Goal: Transaction & Acquisition: Purchase product/service

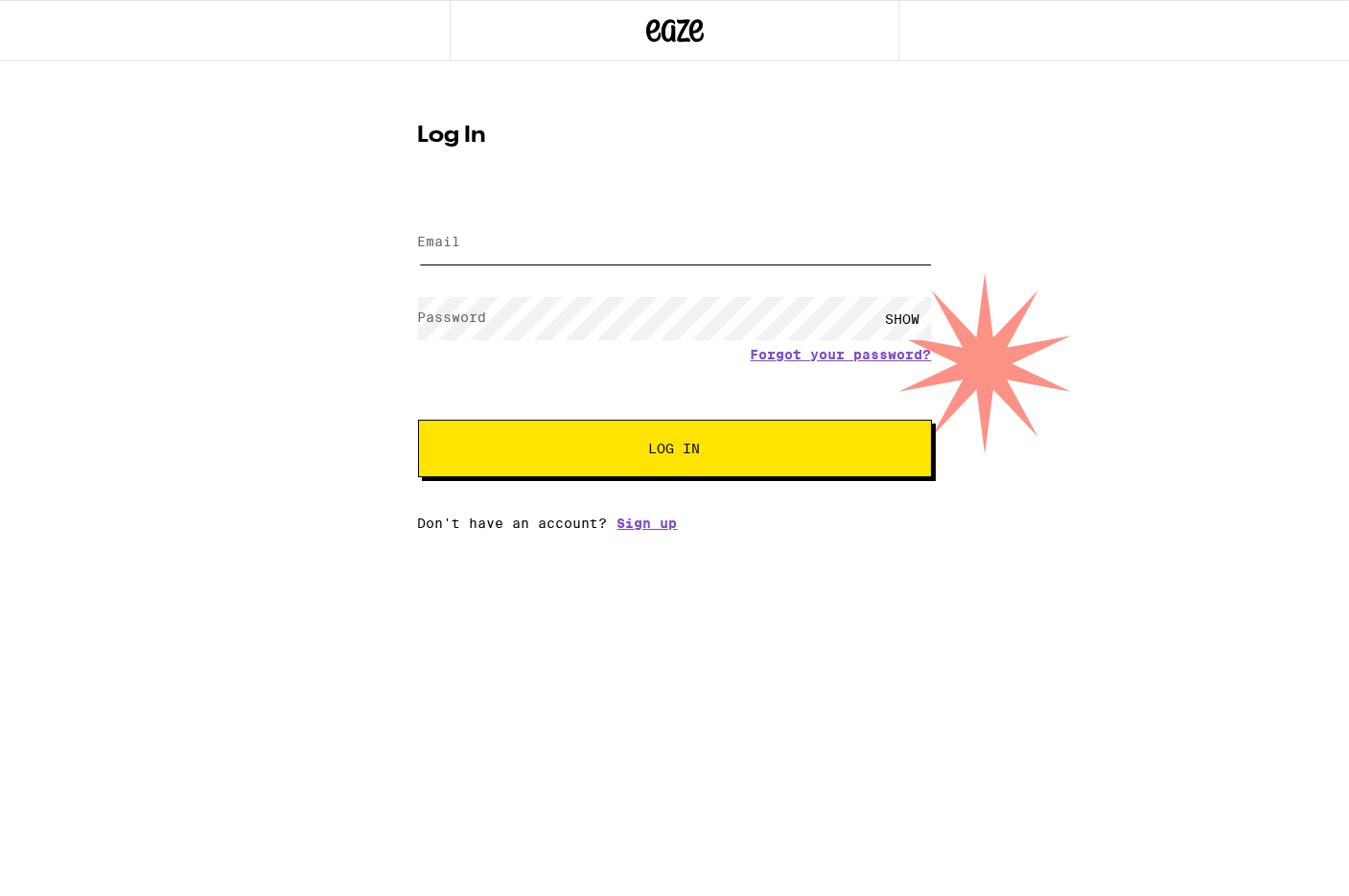
type input "joshdschaffer@gmail.com"
click at [727, 479] on div "Email Email joshdschaffer@gmail.com Password Password SHOW Forgot your password…" at bounding box center [675, 362] width 513 height 336
click at [728, 469] on button "Log In" at bounding box center [675, 449] width 513 height 58
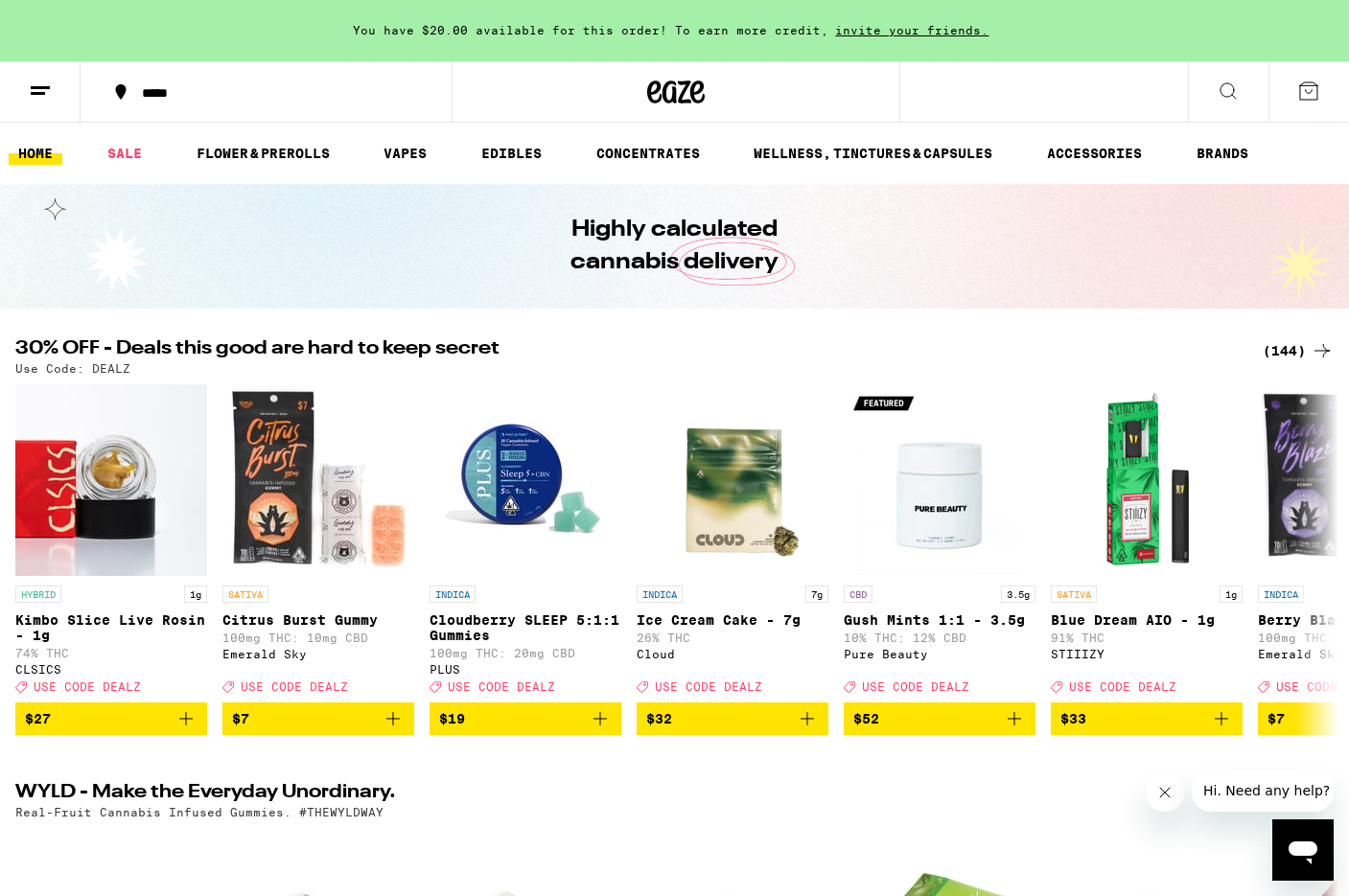
click at [1231, 90] on icon at bounding box center [1228, 91] width 23 height 23
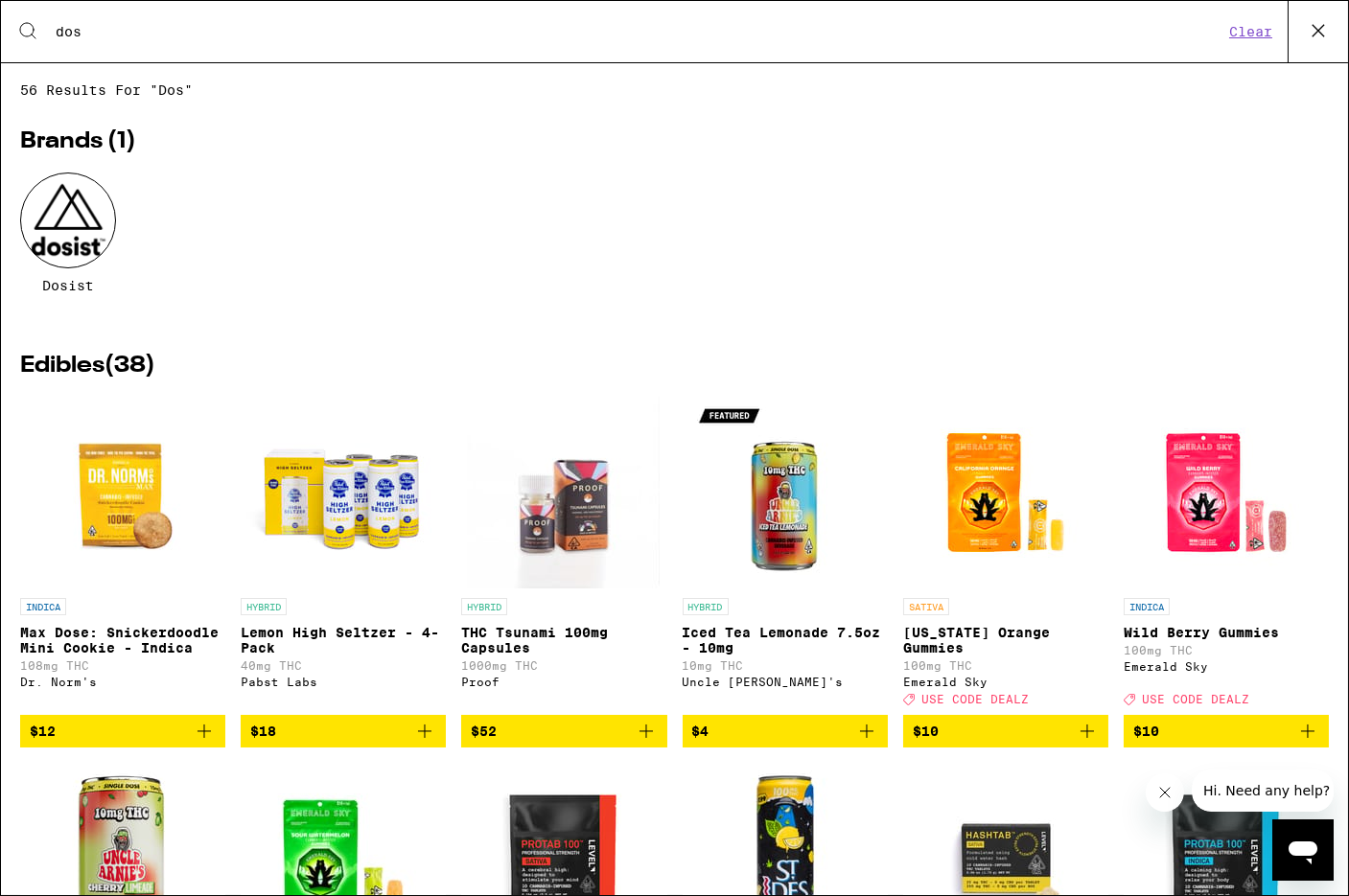
type input "dos"
click at [78, 229] on div at bounding box center [68, 220] width 96 height 96
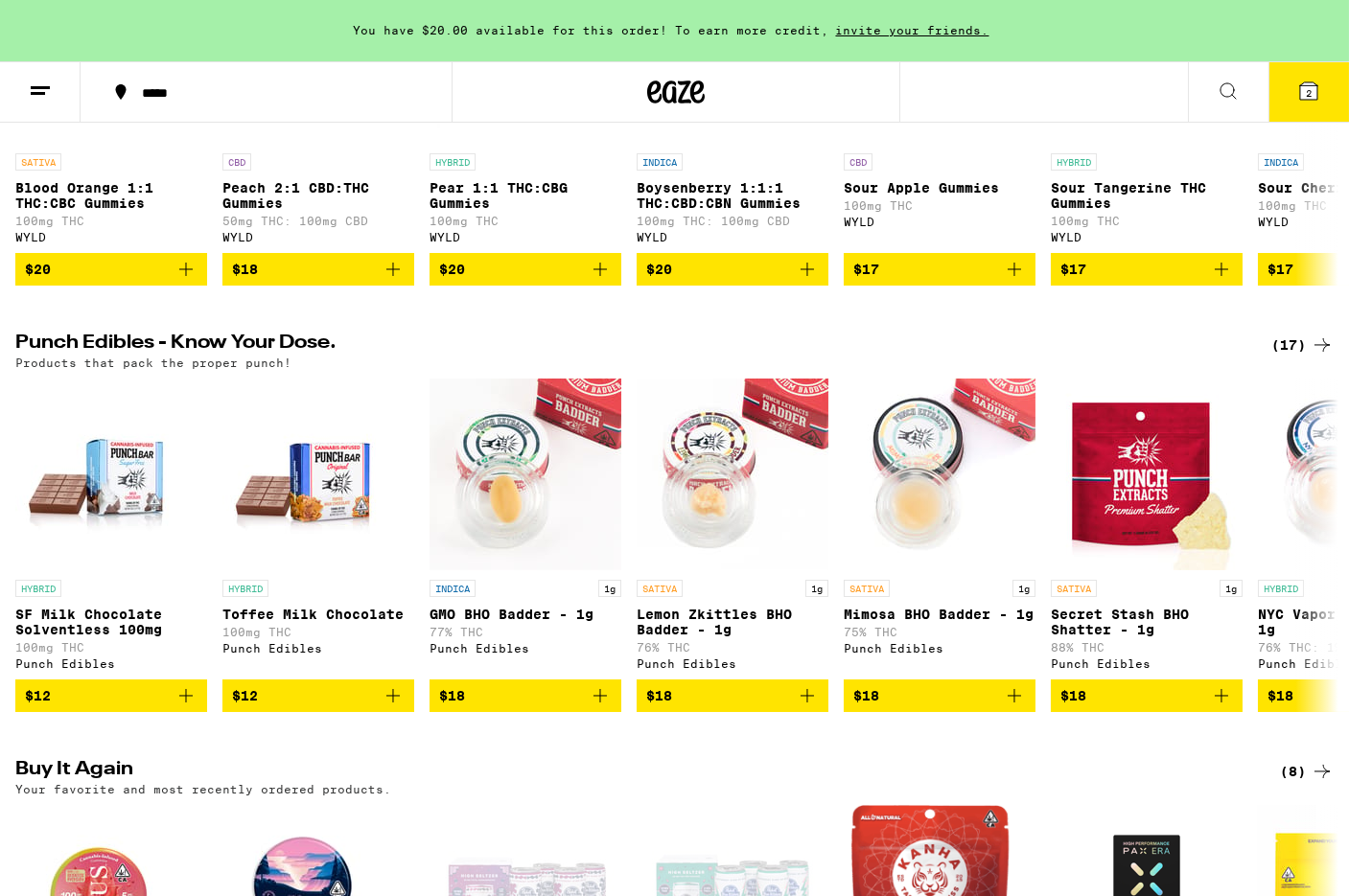
scroll to position [883, 0]
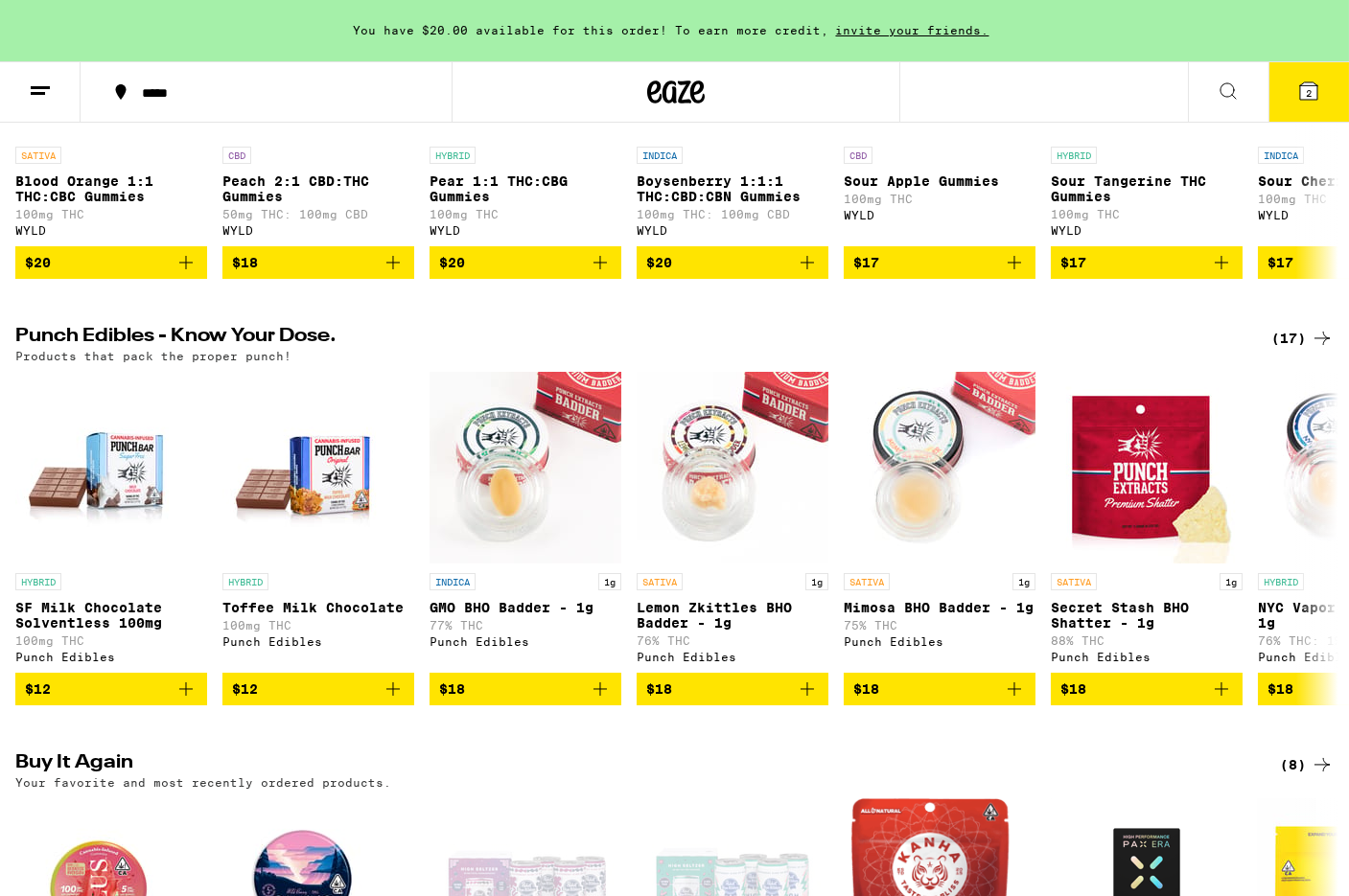
click at [1307, 99] on span "2" at bounding box center [1309, 93] width 6 height 12
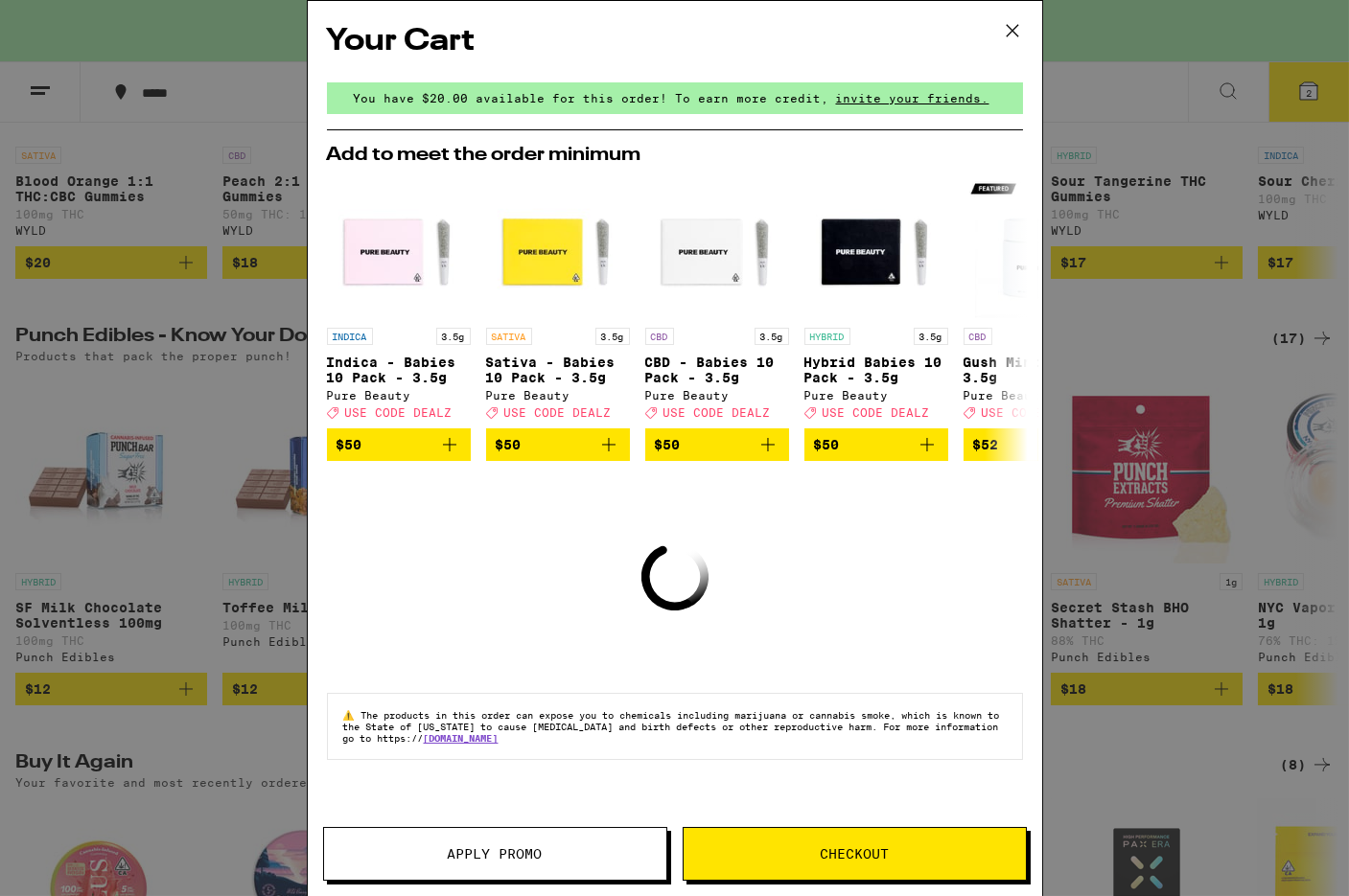
click at [561, 855] on span "Apply Promo" at bounding box center [495, 854] width 342 height 13
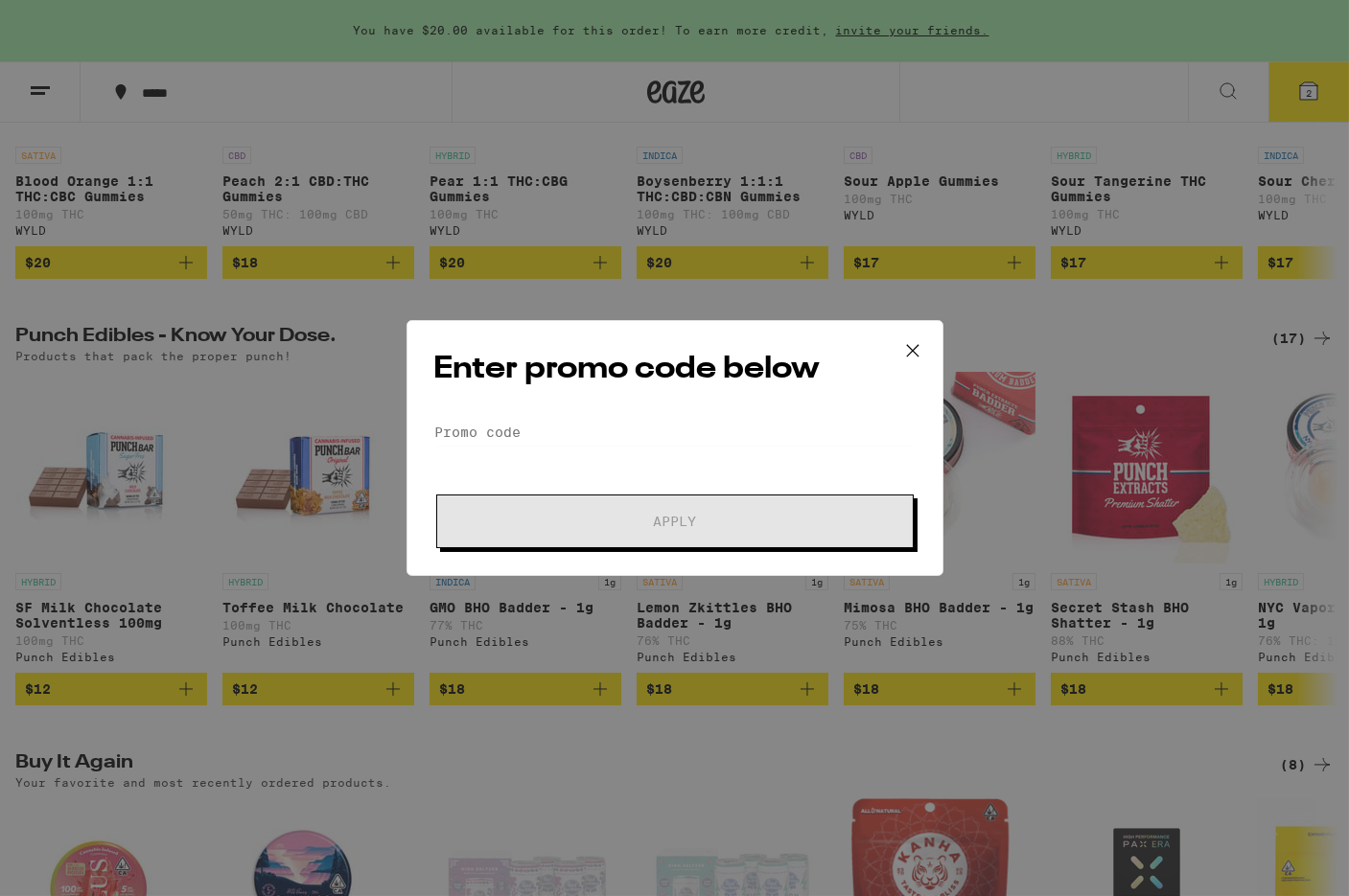
click at [692, 417] on div "Enter promo code below Promo Code Apply" at bounding box center [675, 448] width 537 height 256
click at [622, 440] on input "Promo Code" at bounding box center [675, 433] width 482 height 29
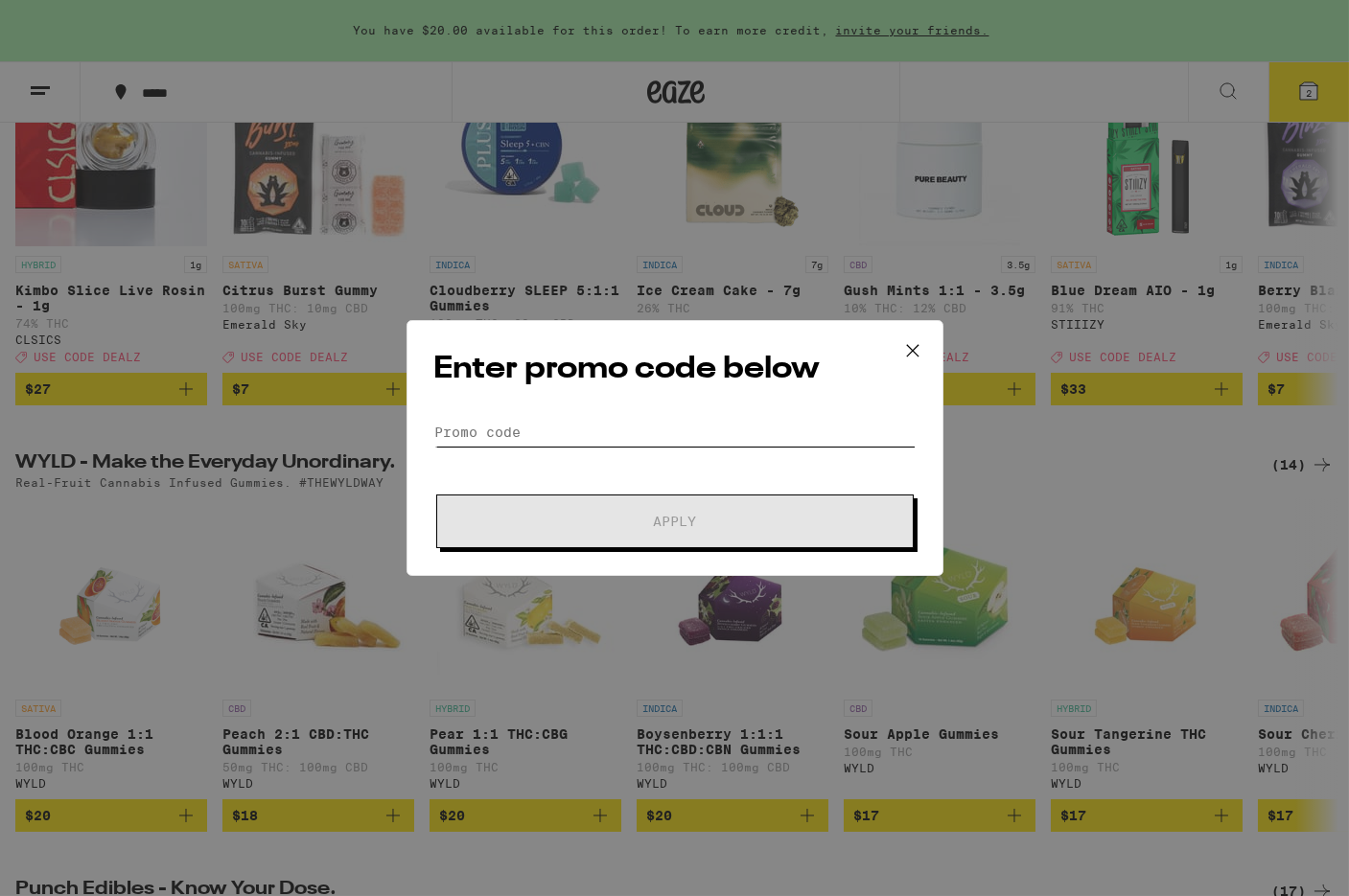
scroll to position [263, 0]
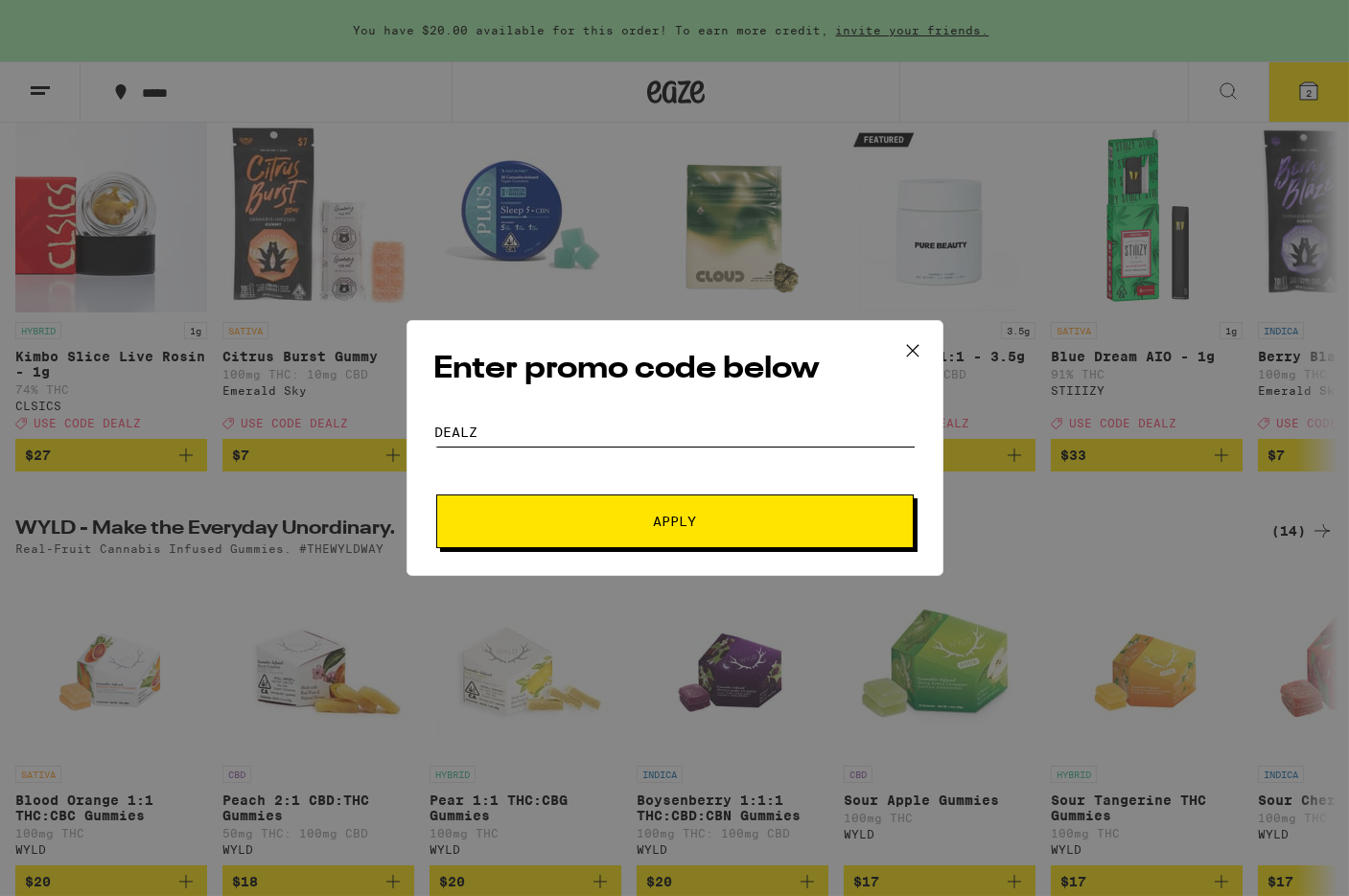
type input "DEALZ"
click at [460, 524] on button "Apply" at bounding box center [675, 521] width 478 height 54
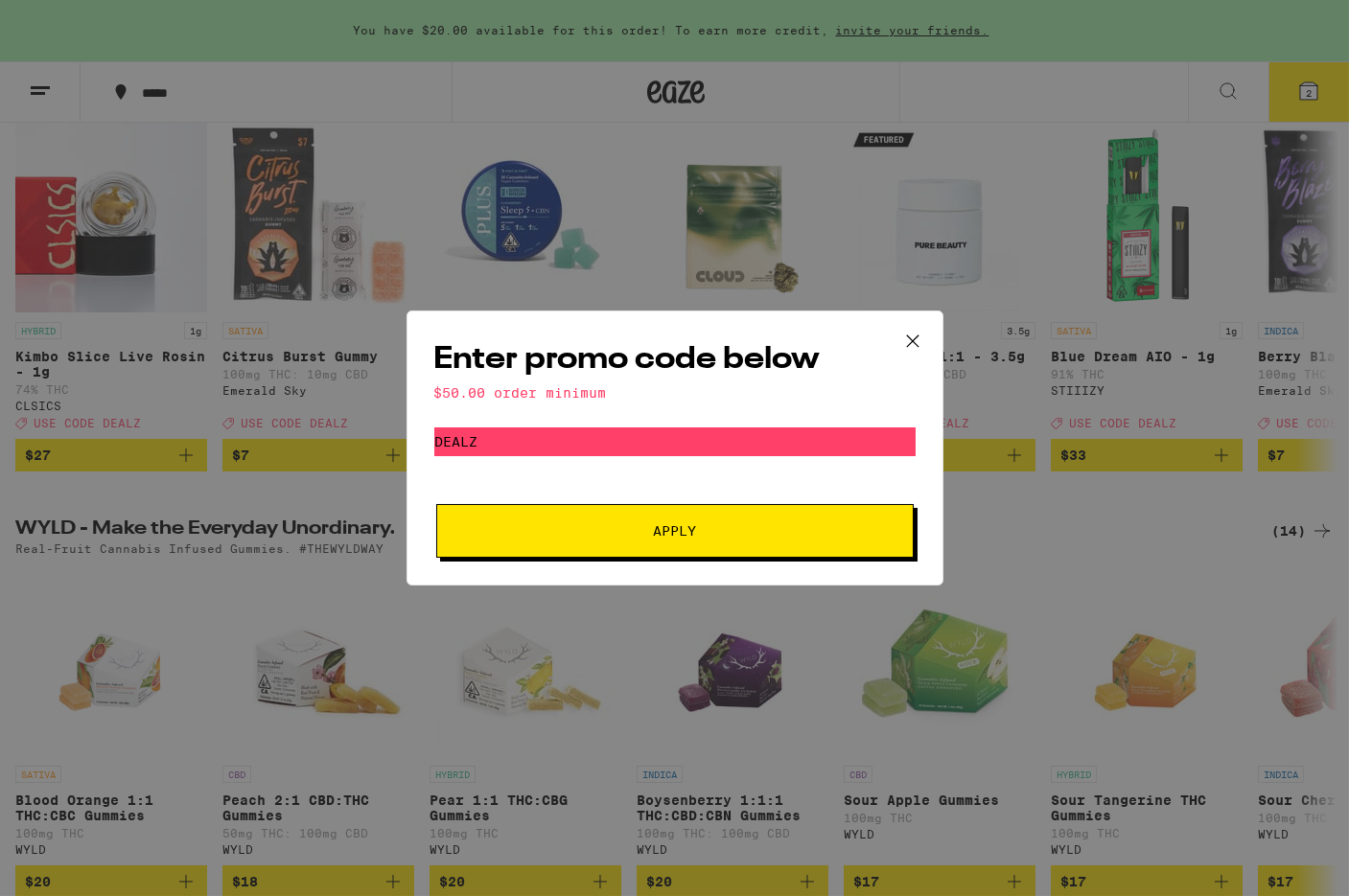
click at [915, 336] on icon at bounding box center [912, 341] width 12 height 12
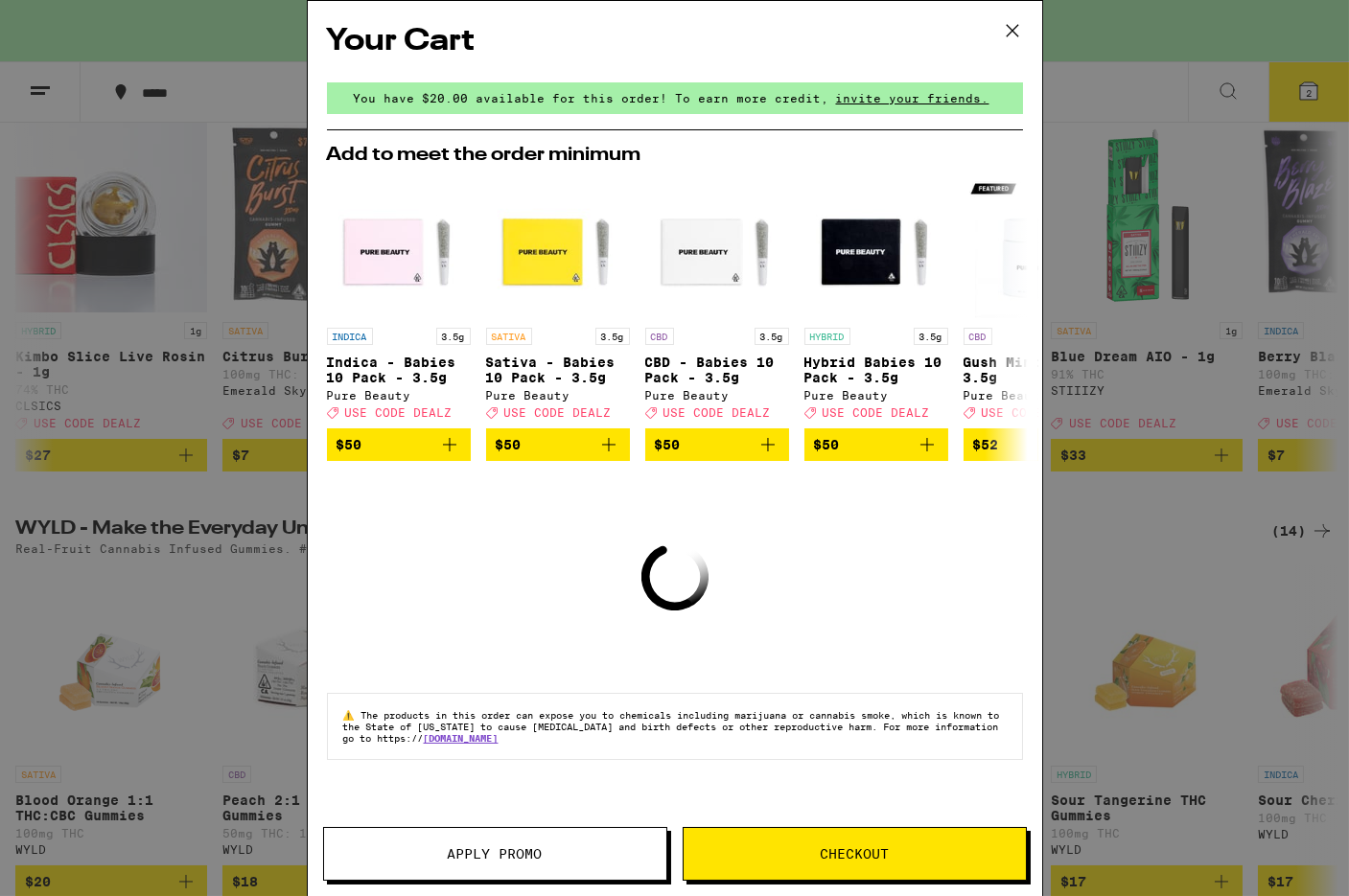
scroll to position [882, 0]
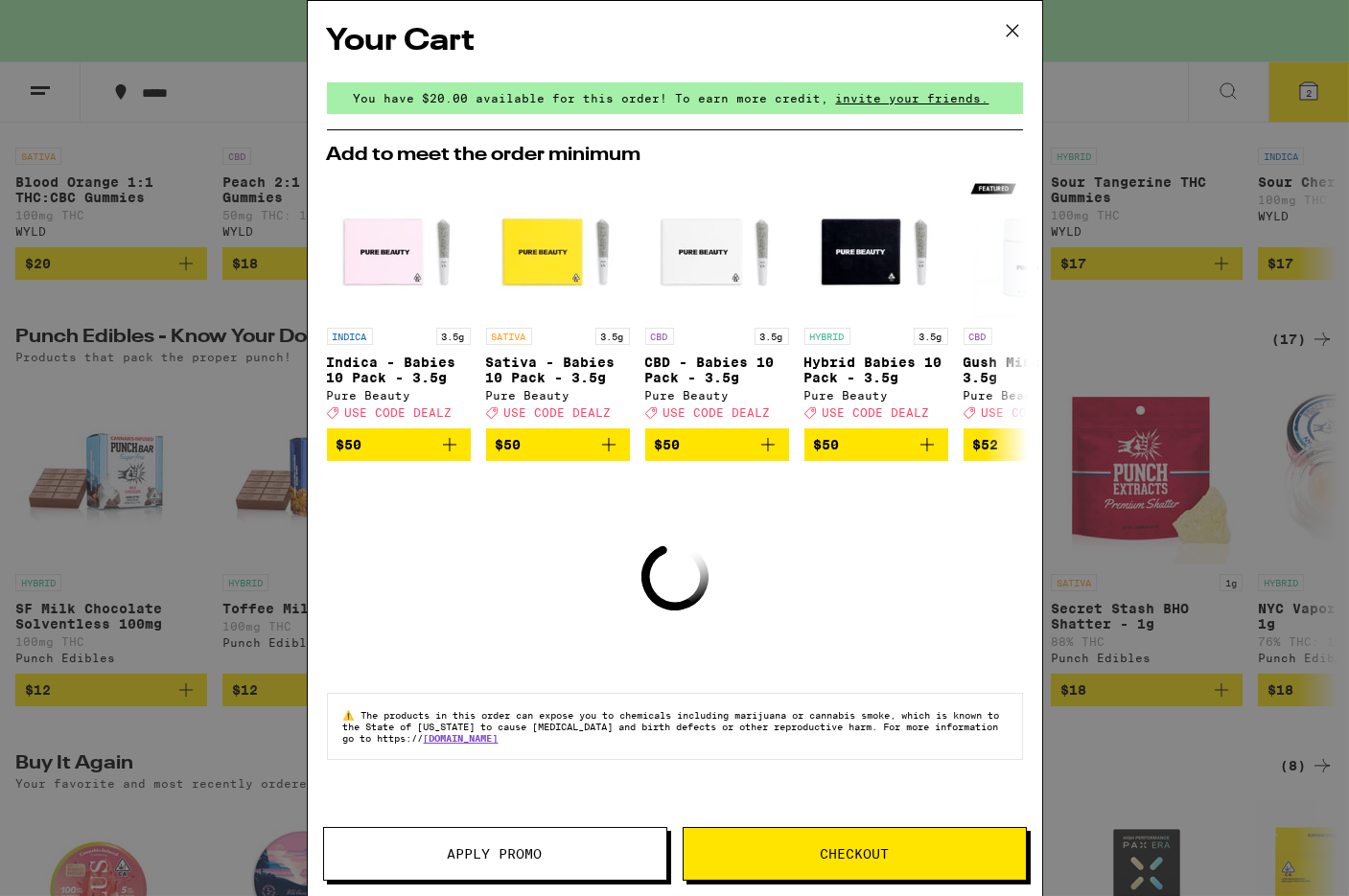
click at [1012, 28] on icon at bounding box center [1012, 31] width 29 height 29
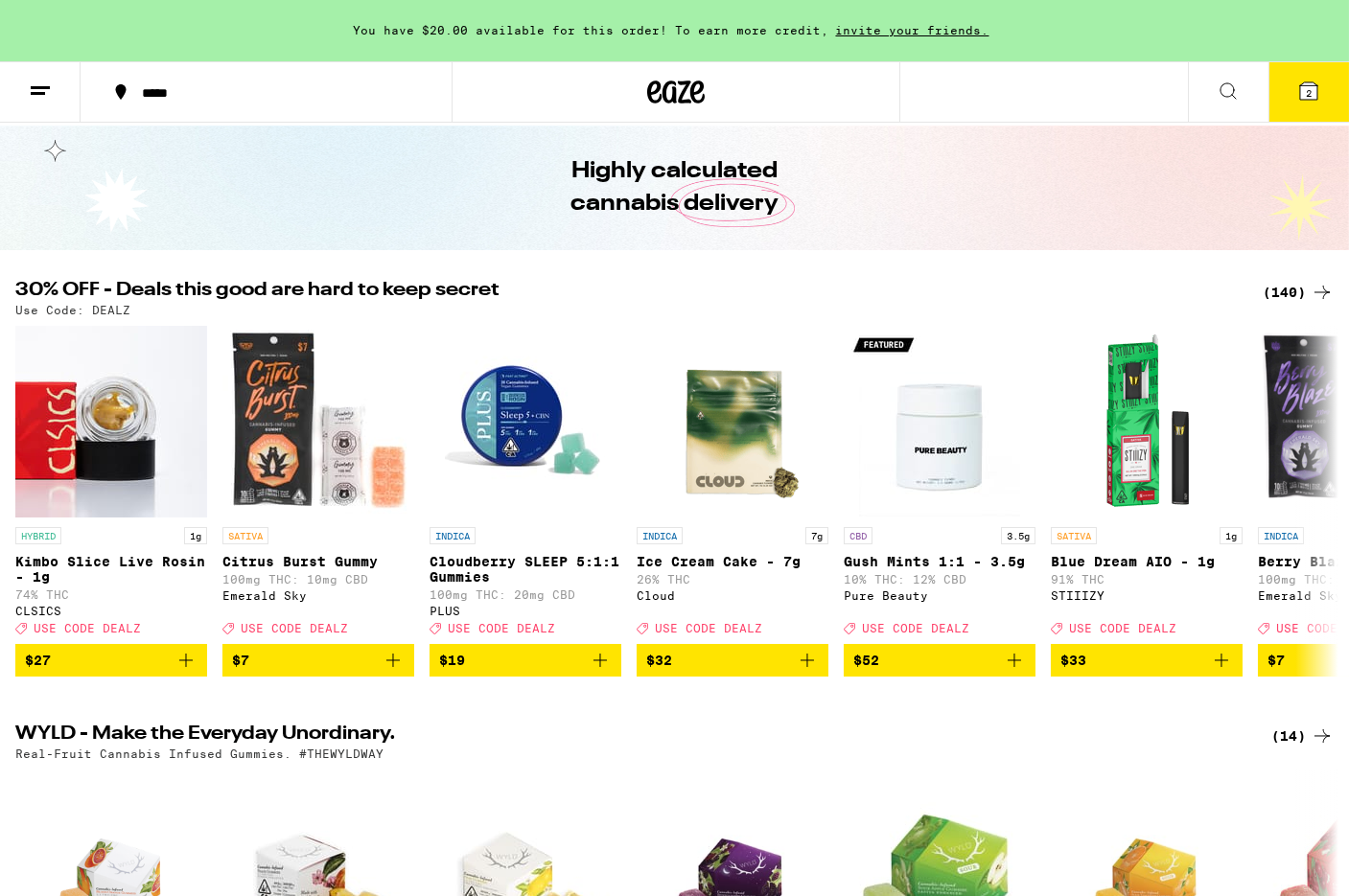
scroll to position [37, 0]
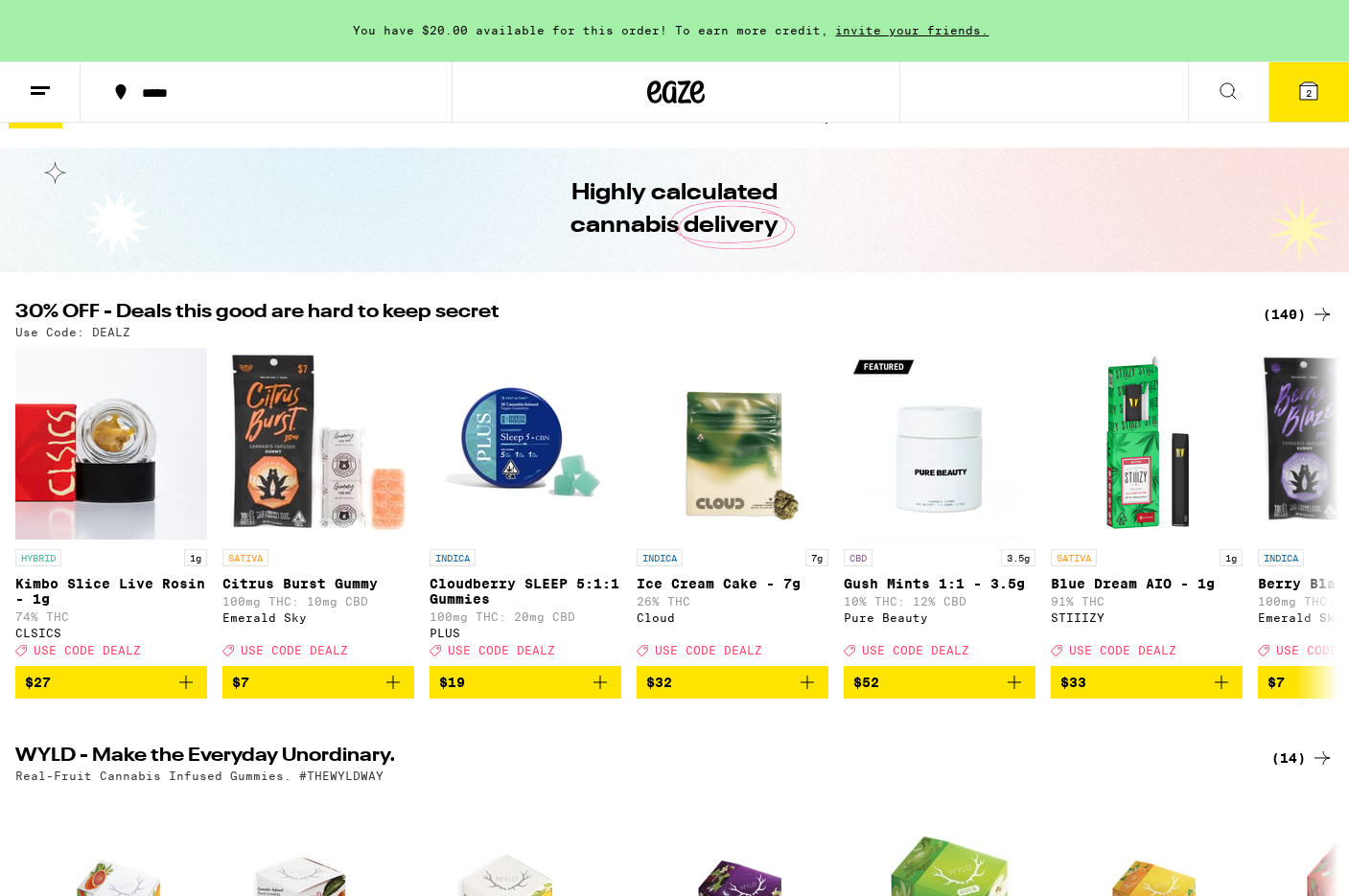
click at [1306, 81] on icon at bounding box center [1309, 91] width 23 height 23
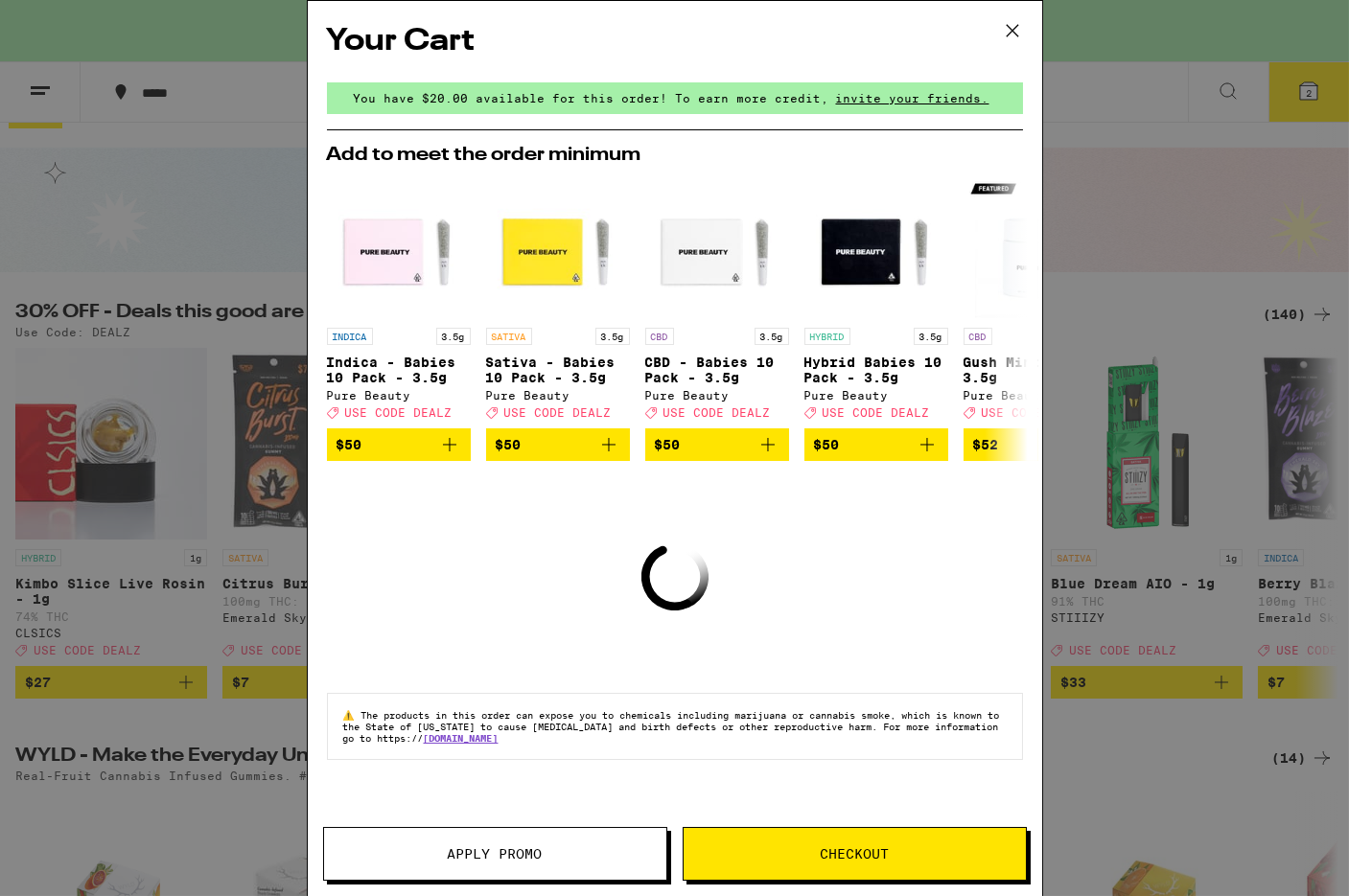
click at [902, 859] on span "Checkout" at bounding box center [855, 854] width 342 height 13
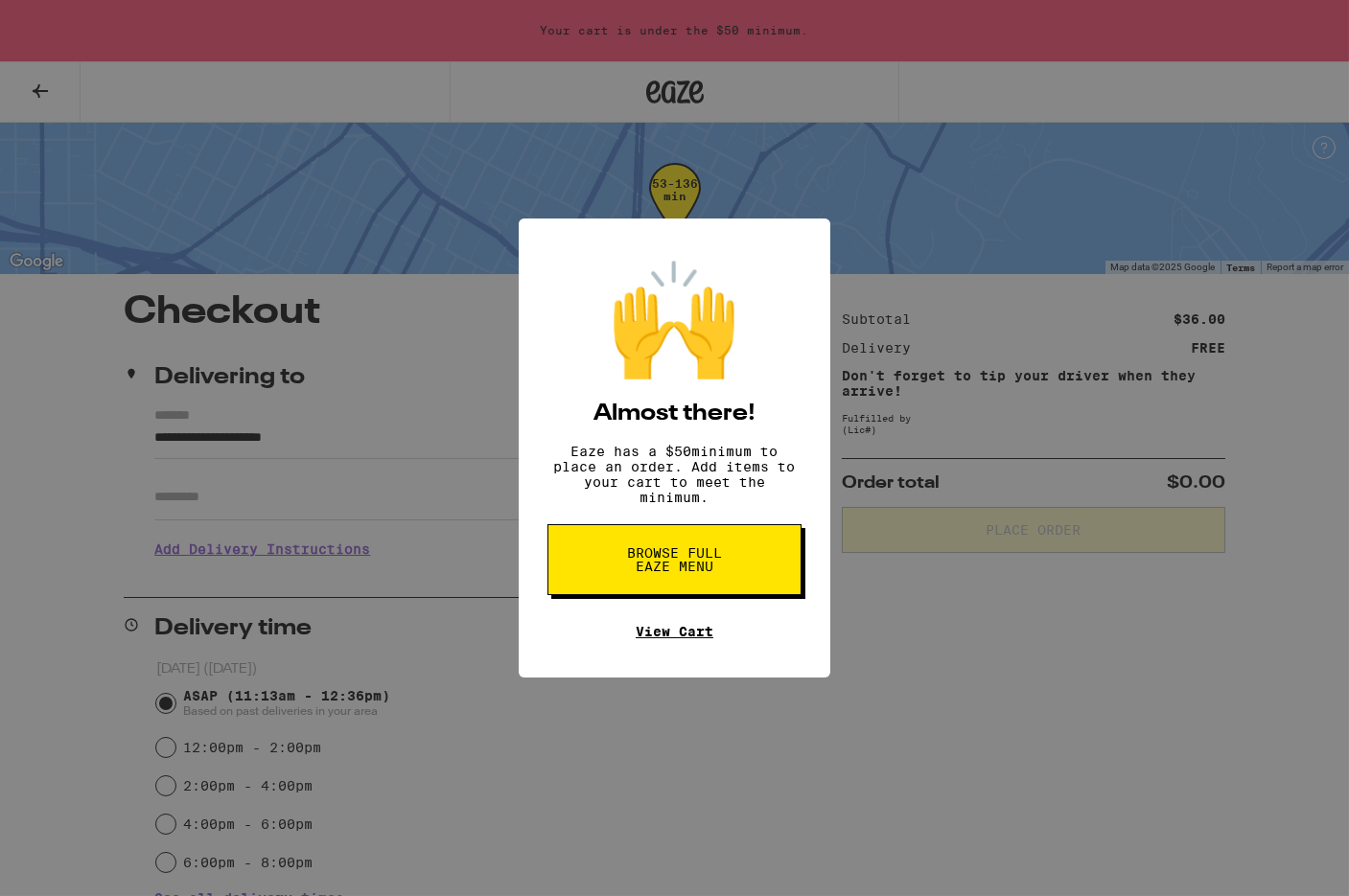
click at [678, 639] on link "View Cart" at bounding box center [674, 632] width 78 height 15
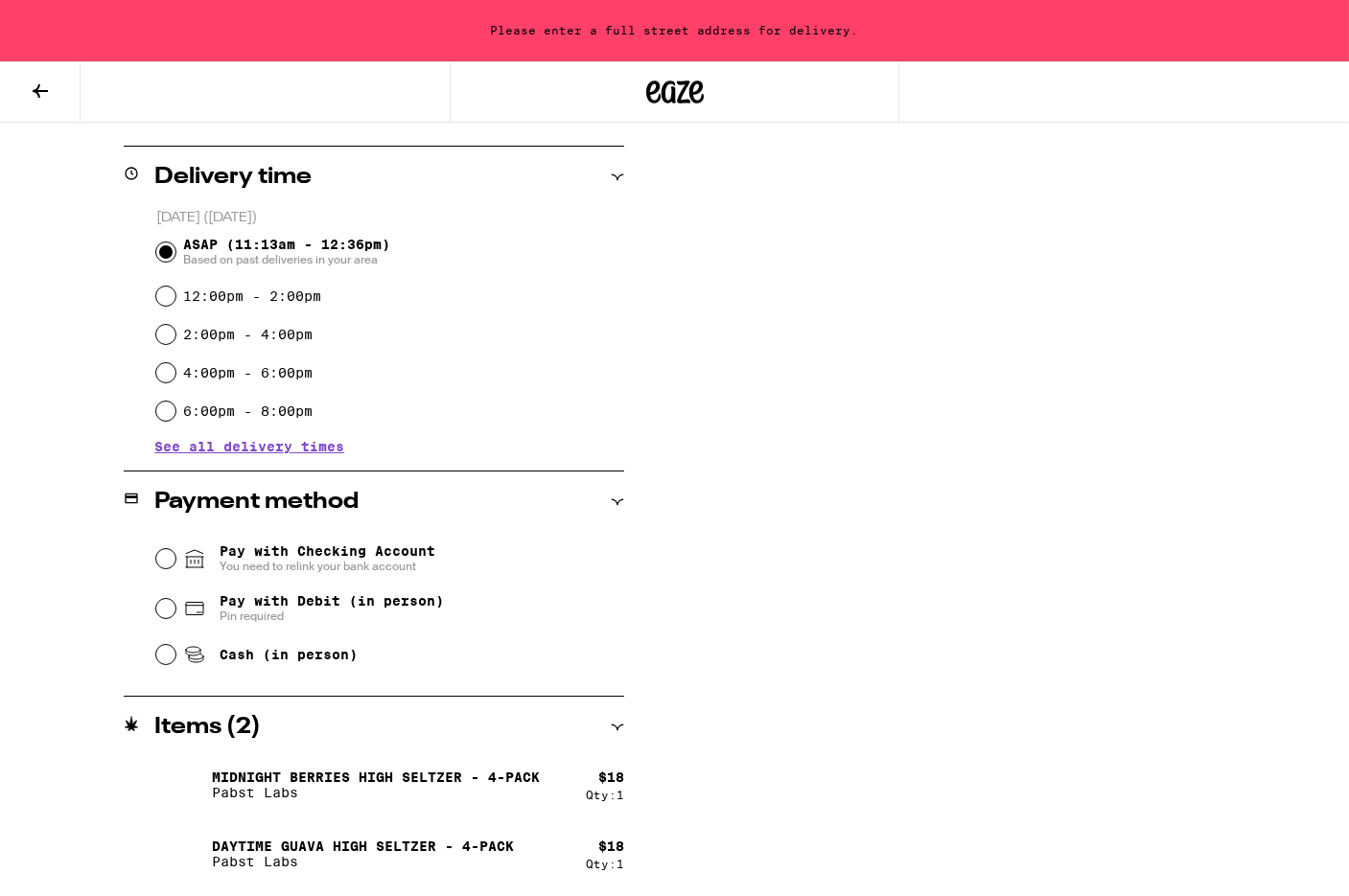
scroll to position [451, 0]
click at [616, 725] on icon at bounding box center [617, 729] width 13 height 13
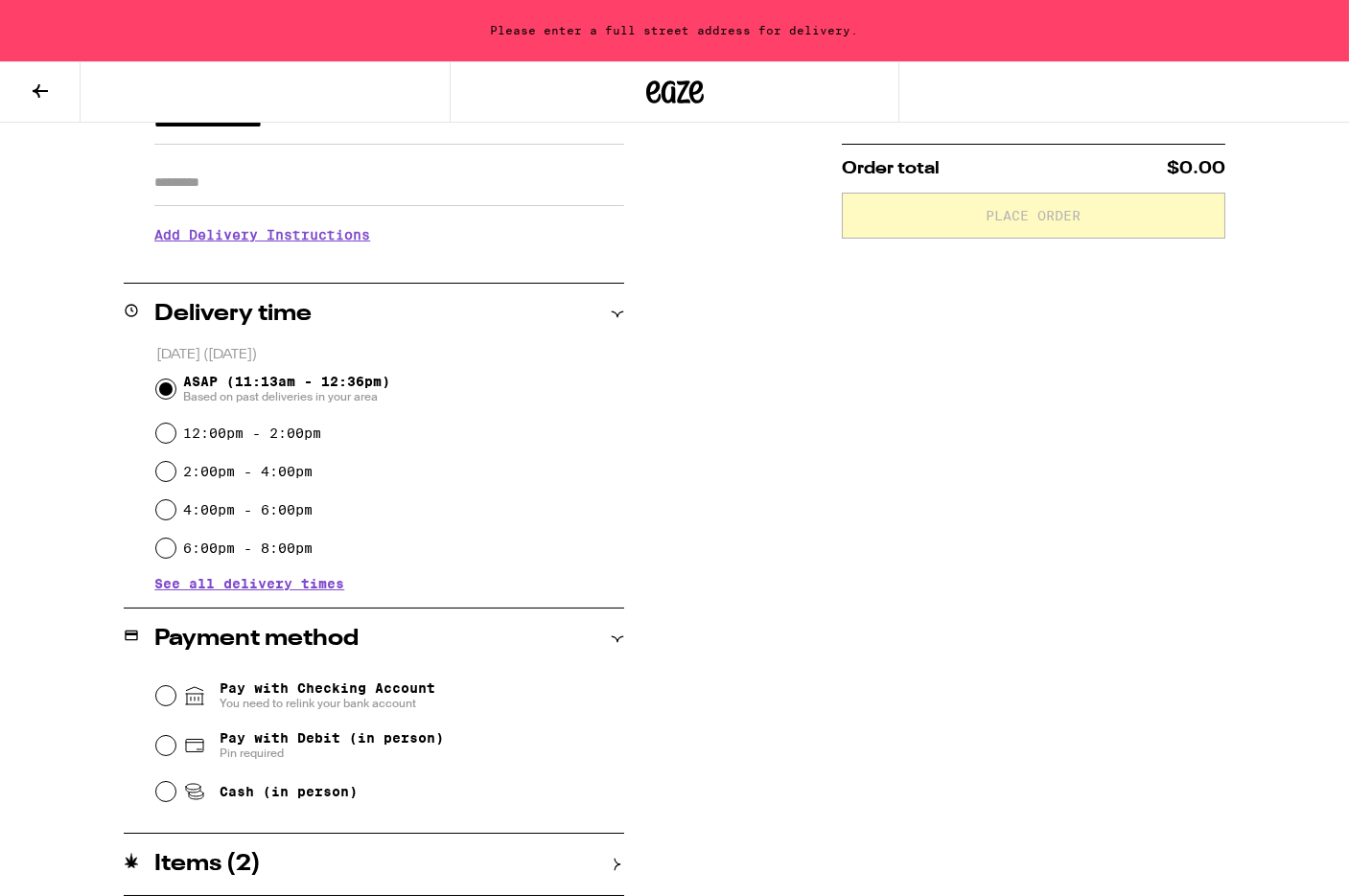
scroll to position [313, 0]
click at [612, 855] on div "Items ( 2 )" at bounding box center [374, 865] width 500 height 23
click at [614, 863] on icon at bounding box center [617, 865] width 13 height 13
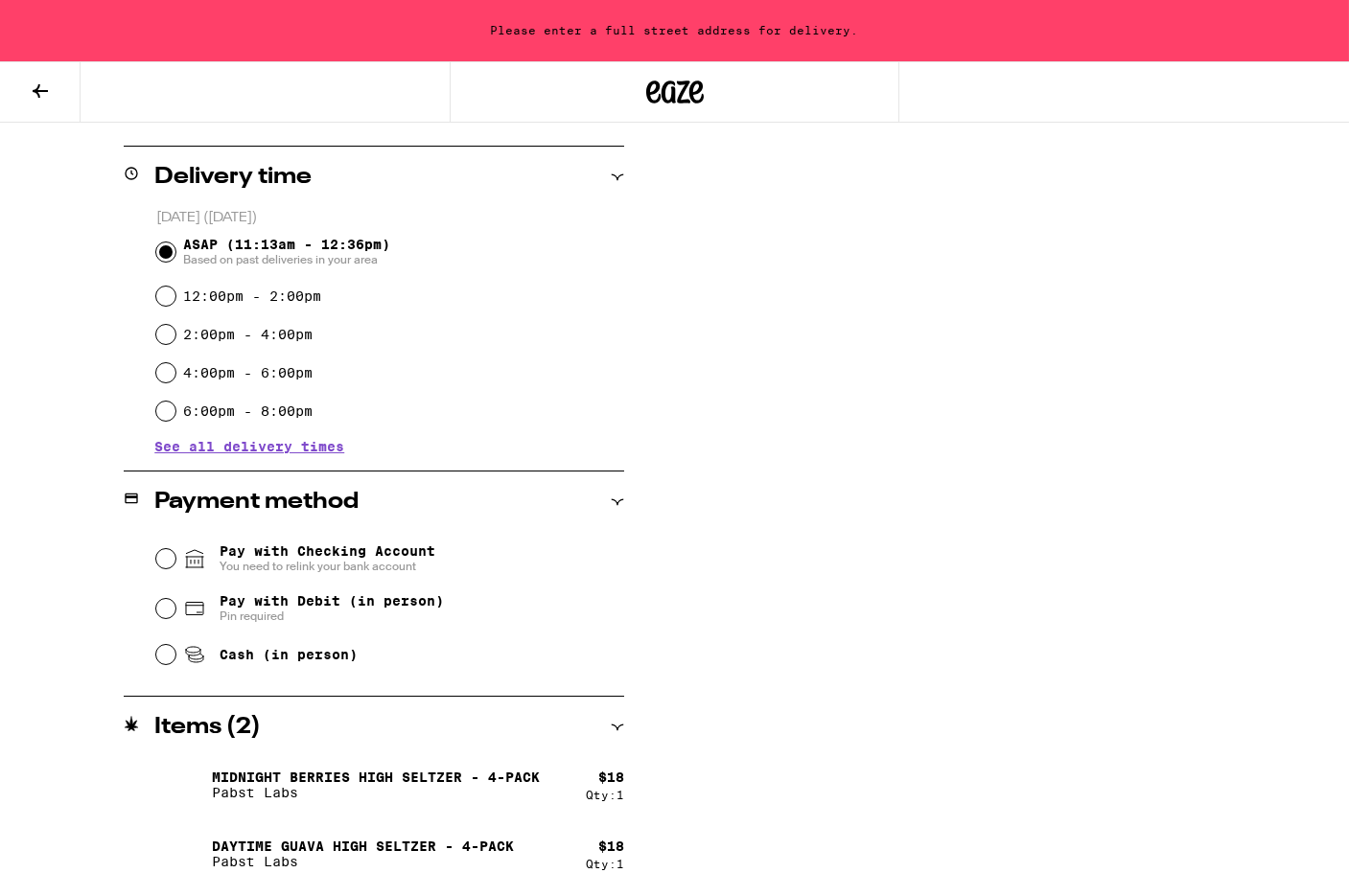
scroll to position [451, 0]
click at [440, 776] on p "Midnight Berries High Seltzer - 4-pack" at bounding box center [375, 779] width 328 height 15
click at [250, 793] on p "Pabst Labs" at bounding box center [375, 794] width 328 height 15
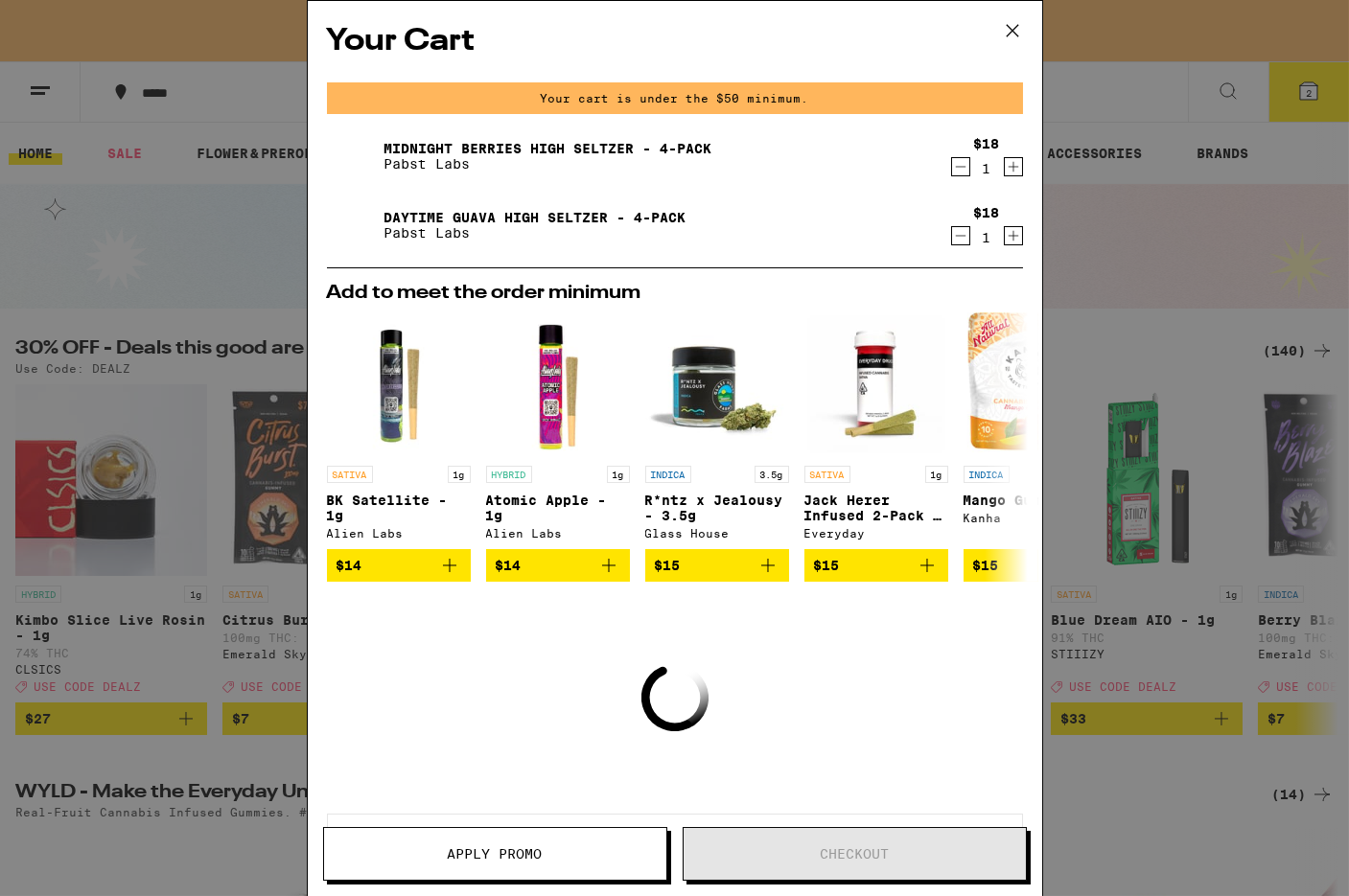
click at [958, 167] on icon "Decrement" at bounding box center [961, 167] width 17 height 23
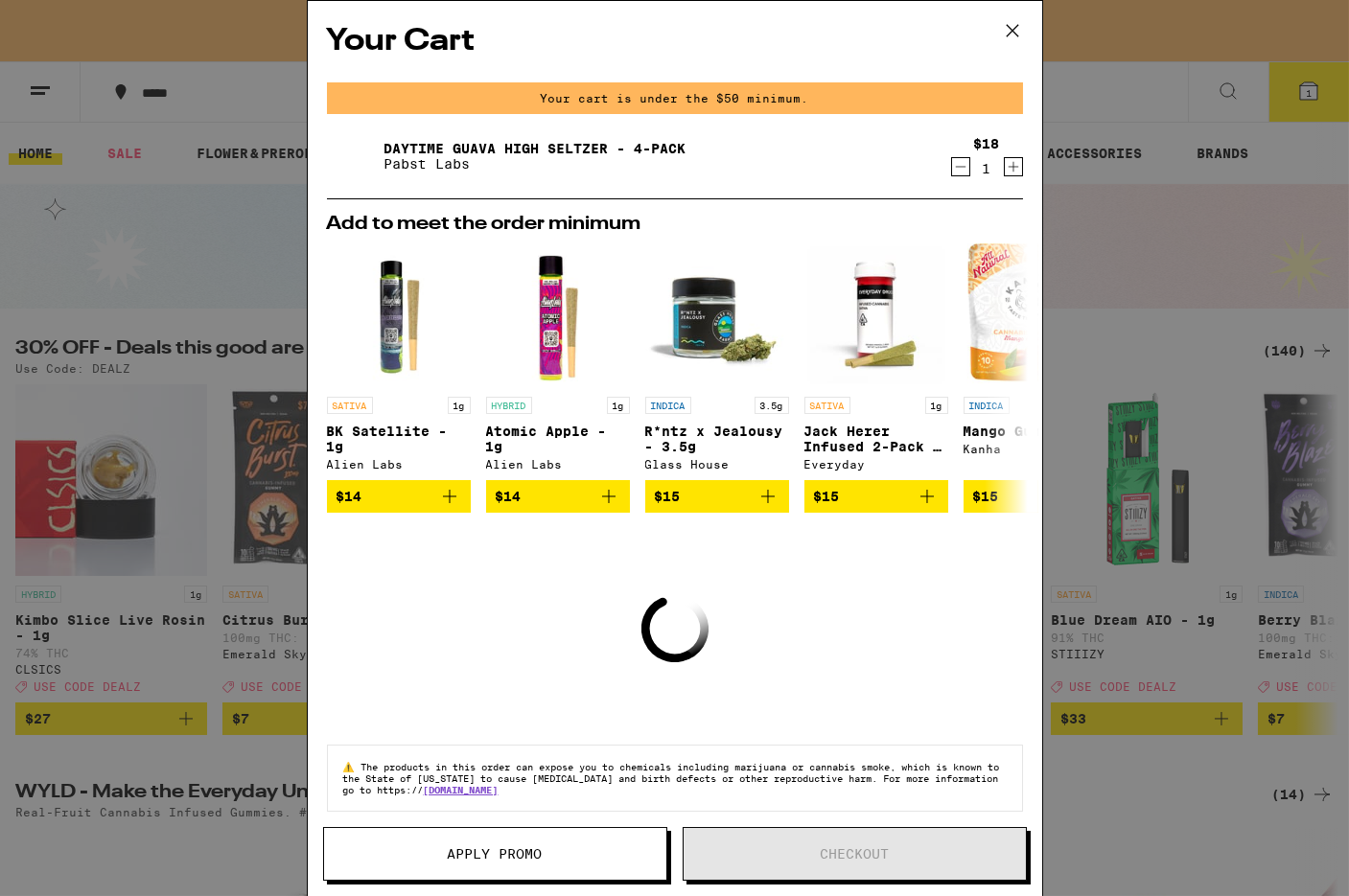
click at [1012, 28] on icon at bounding box center [1012, 31] width 29 height 29
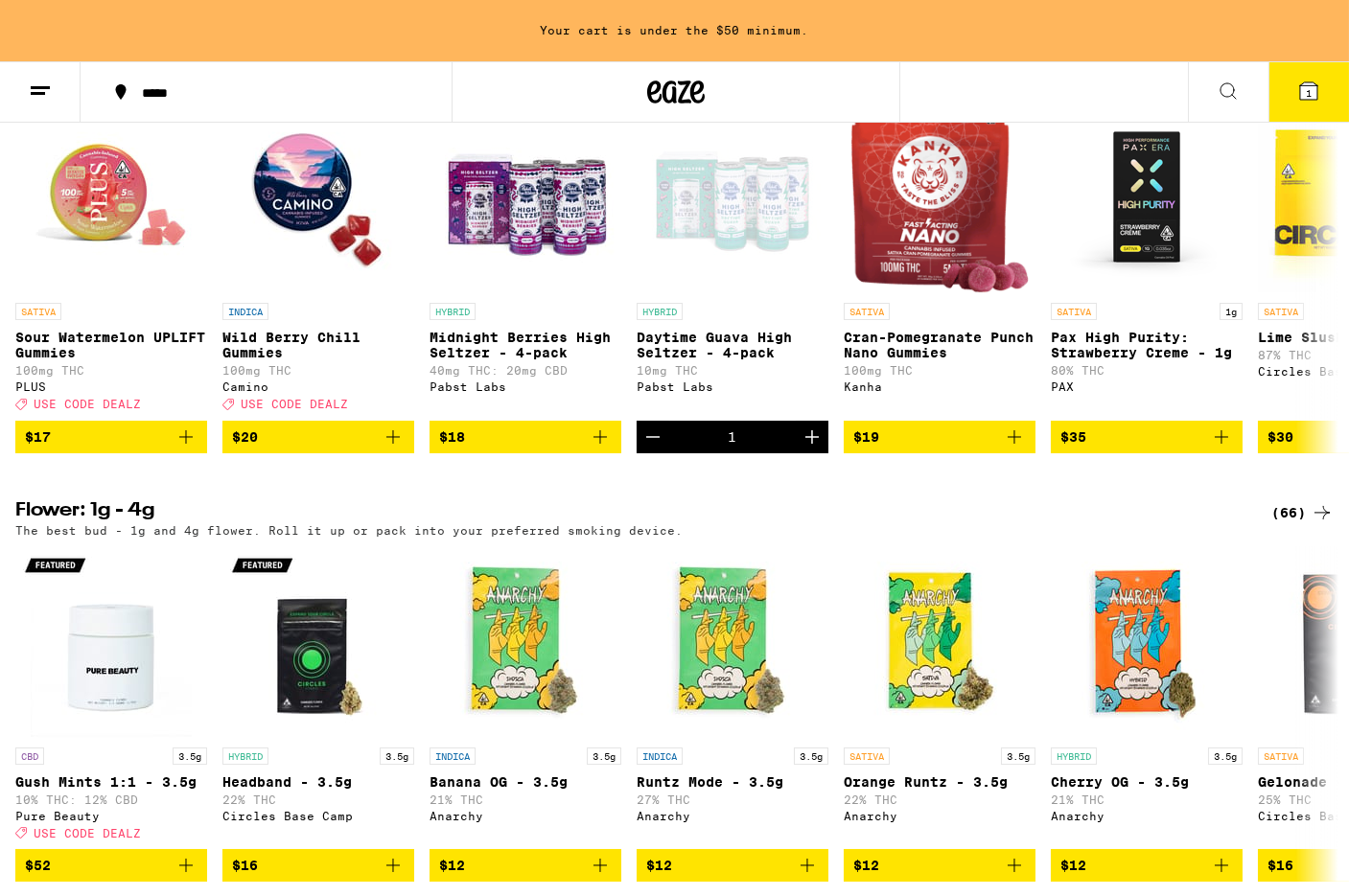
scroll to position [1582, 0]
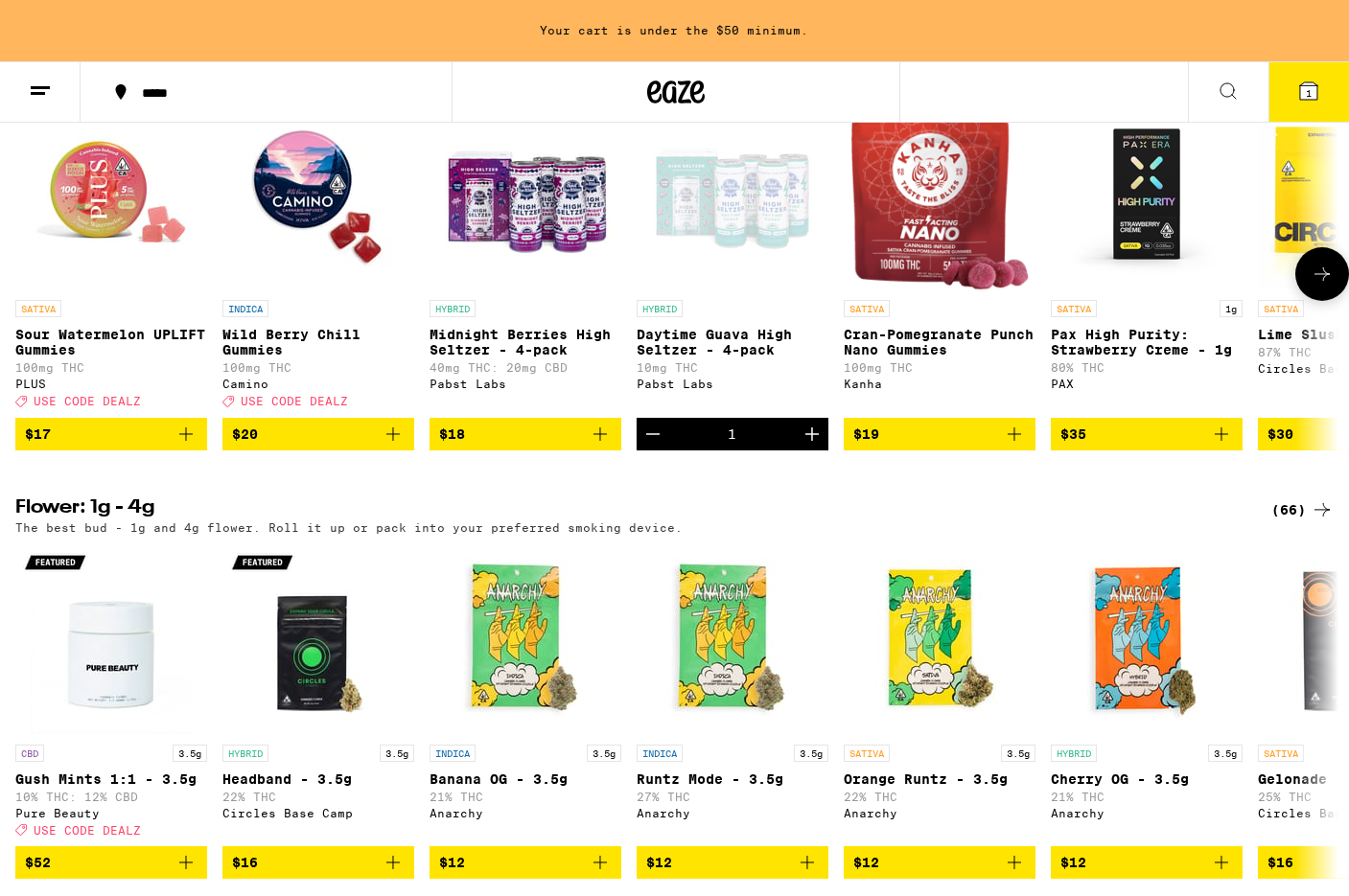
click at [395, 446] on icon "Add to bag" at bounding box center [393, 435] width 23 height 23
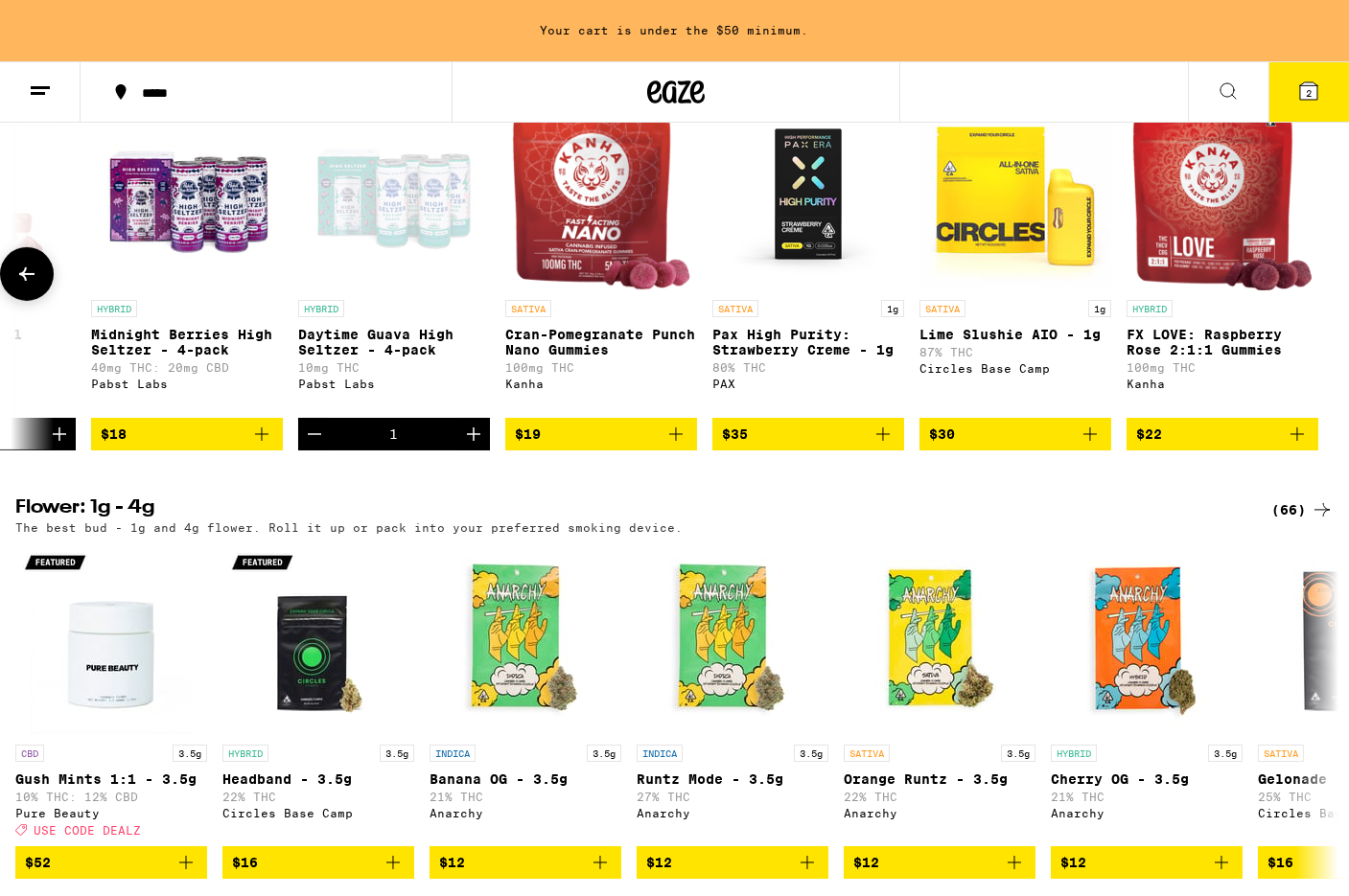
scroll to position [0, 337]
click at [1292, 446] on icon "Add to bag" at bounding box center [1298, 435] width 23 height 23
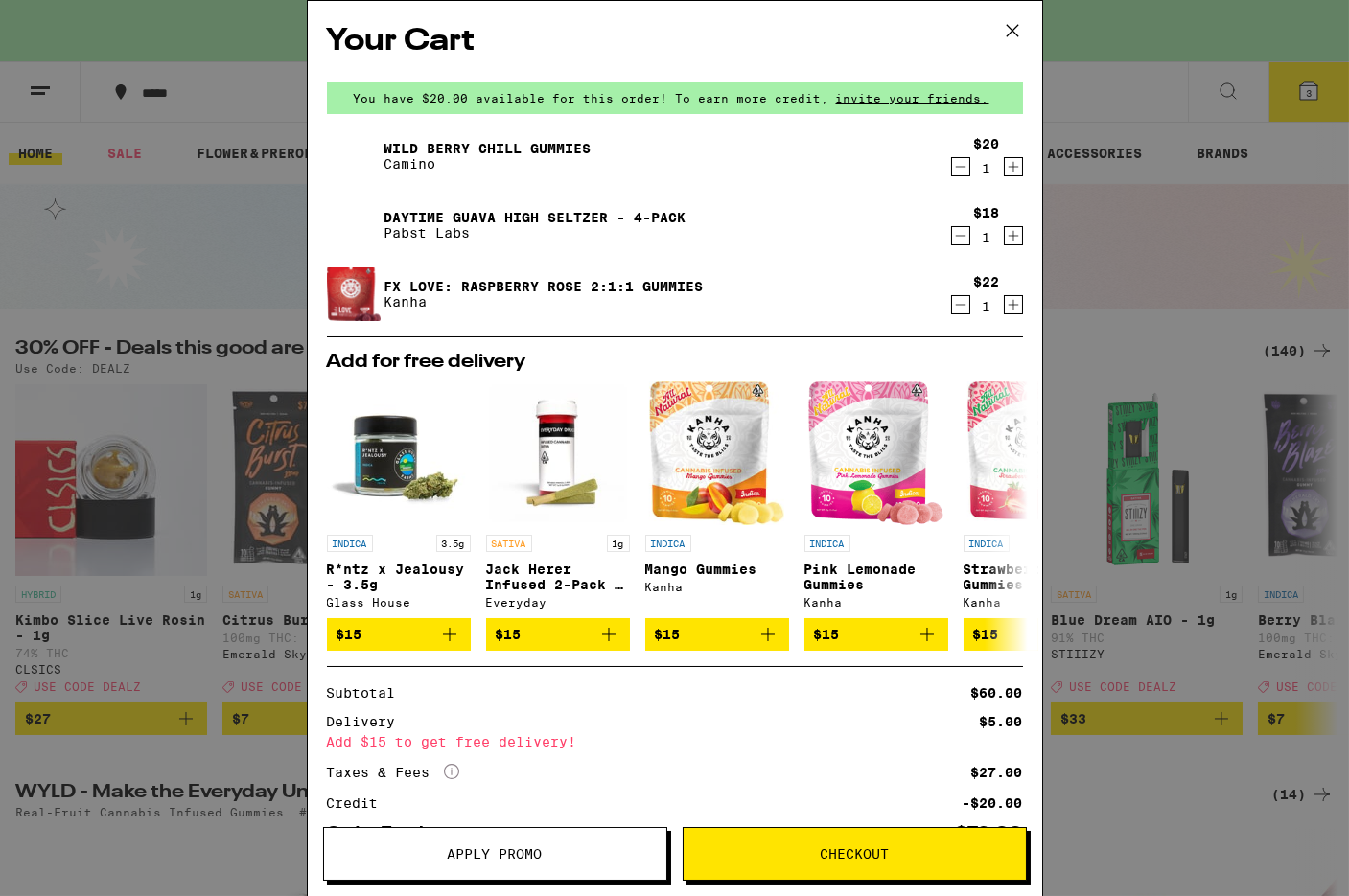
click at [1014, 33] on icon at bounding box center [1012, 31] width 29 height 29
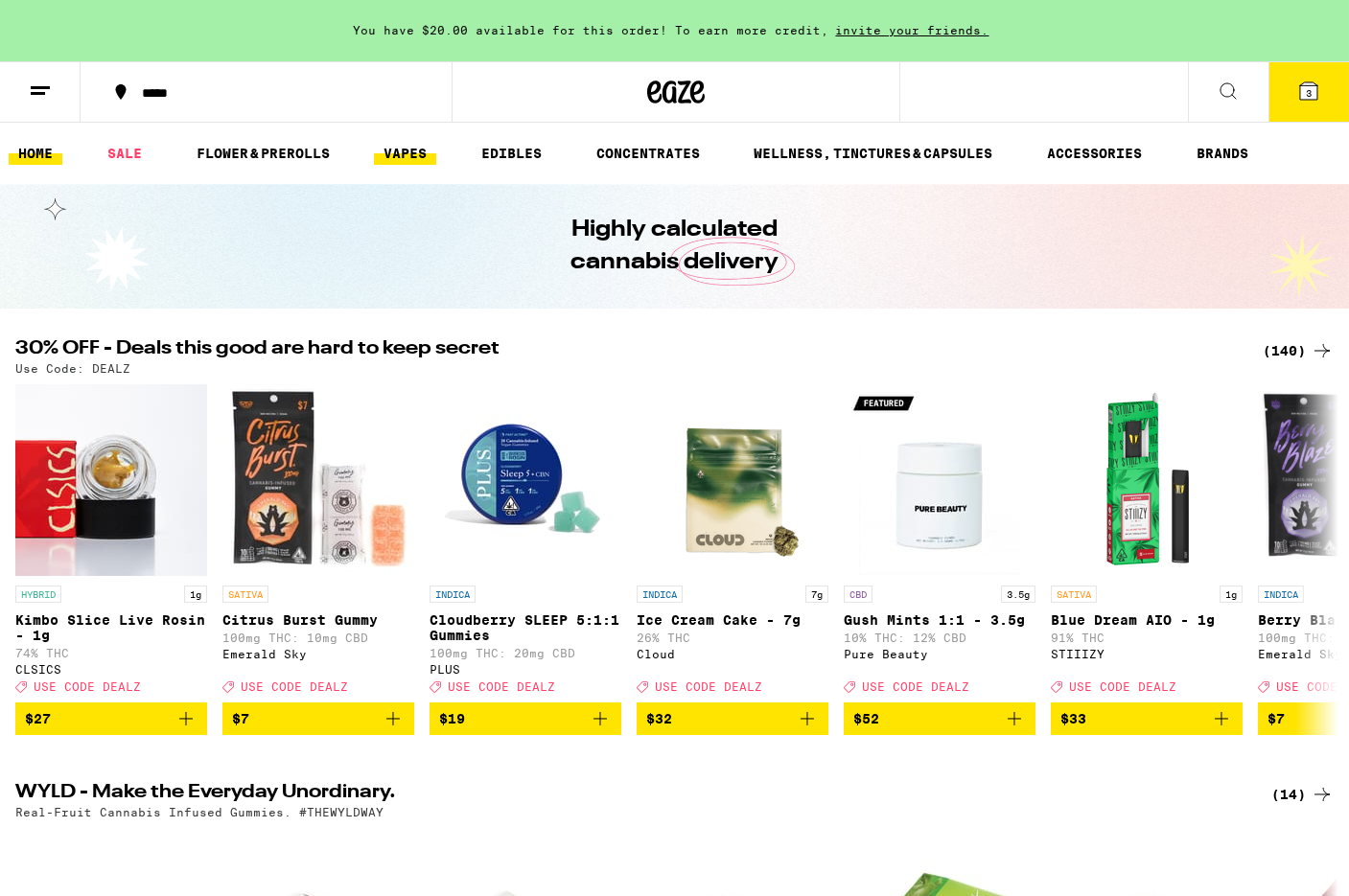
click at [407, 153] on link "VAPES" at bounding box center [405, 154] width 62 height 23
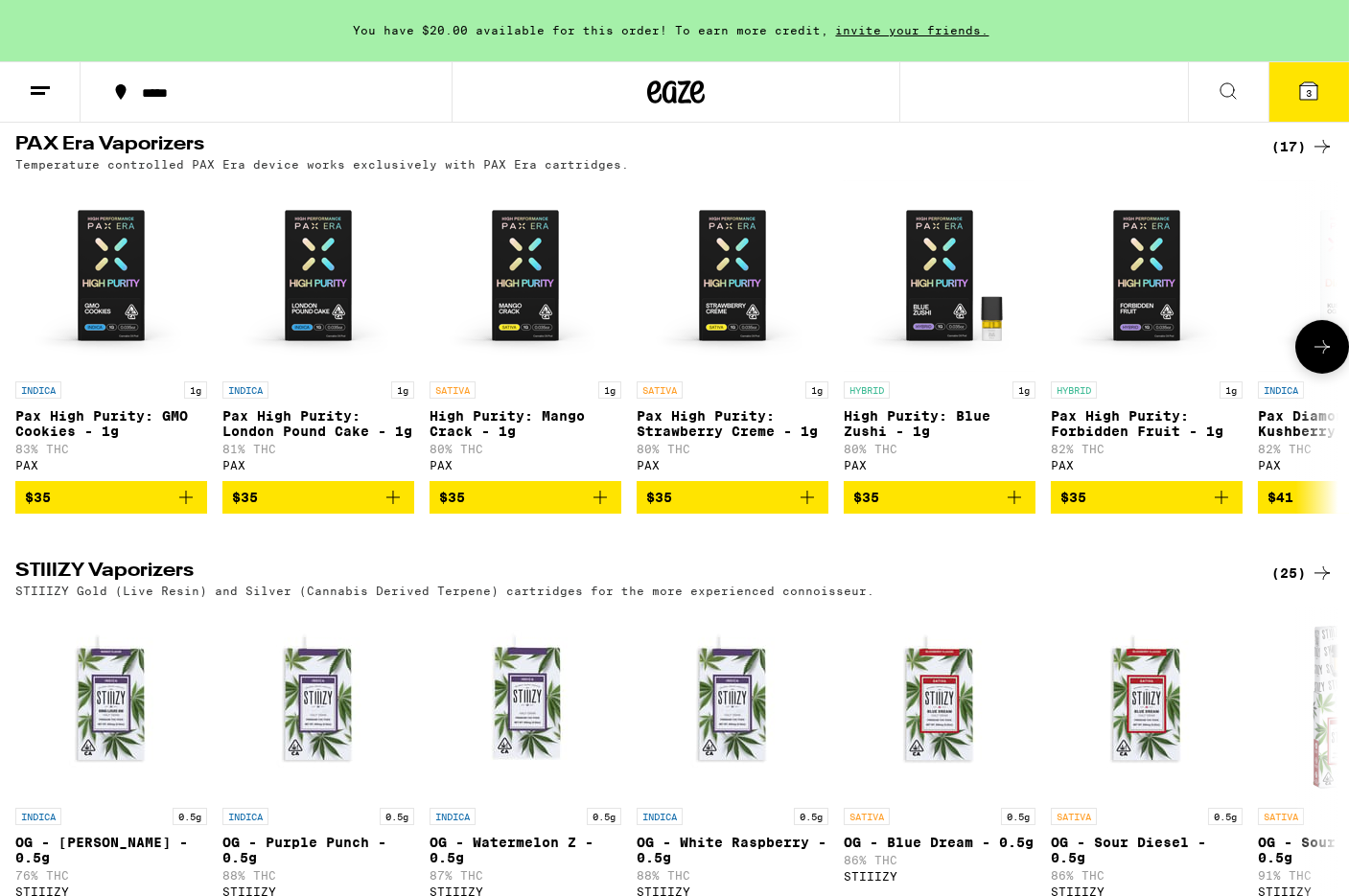
click at [1092, 439] on p "Pax High Purity: Forbidden Fruit - 1g" at bounding box center [1146, 424] width 191 height 31
click at [144, 439] on p "Pax High Purity: GMO Cookies - 1g" at bounding box center [111, 424] width 191 height 31
click at [699, 439] on p "Pax High Purity: Strawberry Creme - 1g" at bounding box center [732, 424] width 191 height 31
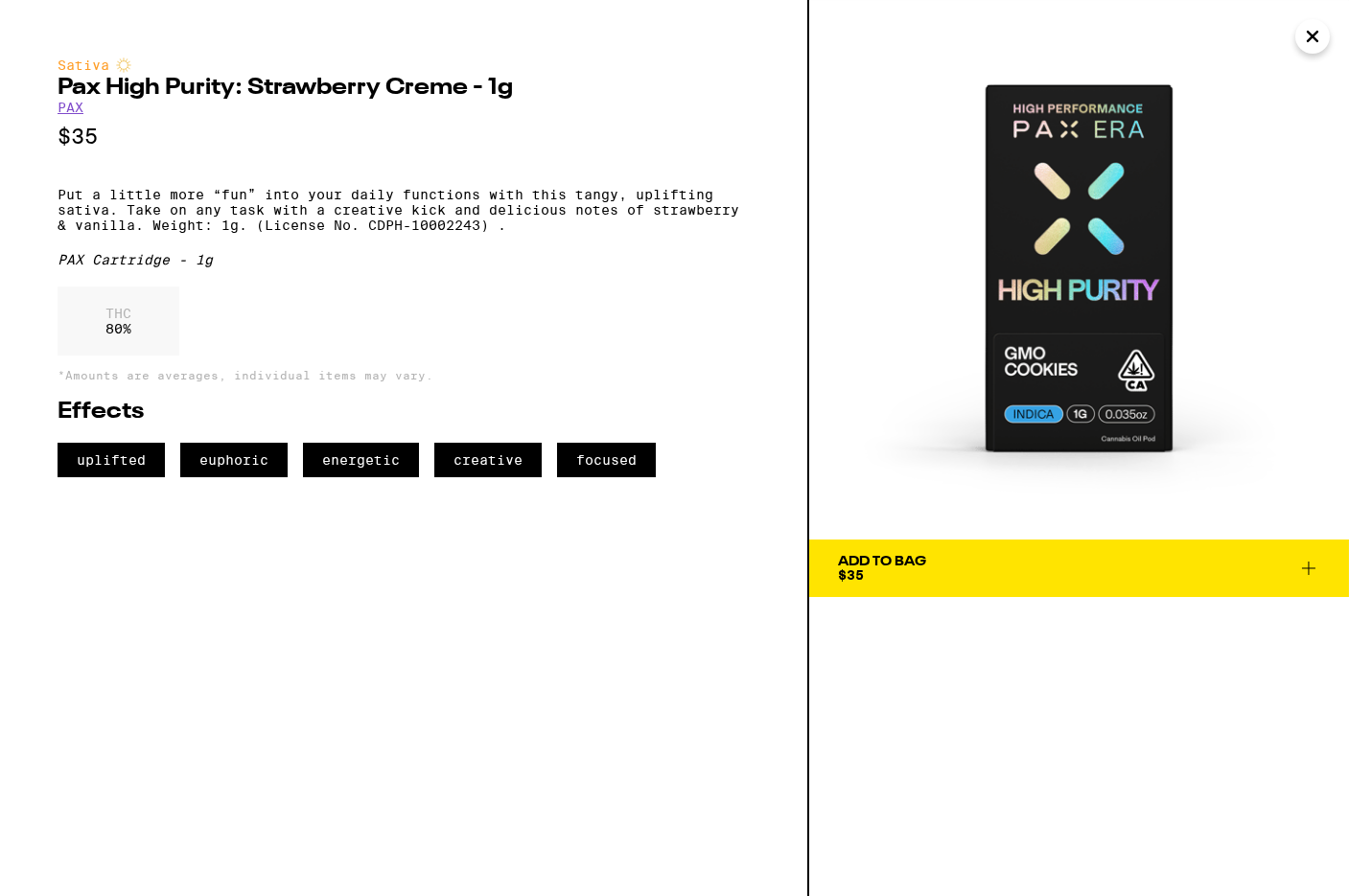
click at [925, 563] on div "Add To Bag" at bounding box center [882, 561] width 88 height 13
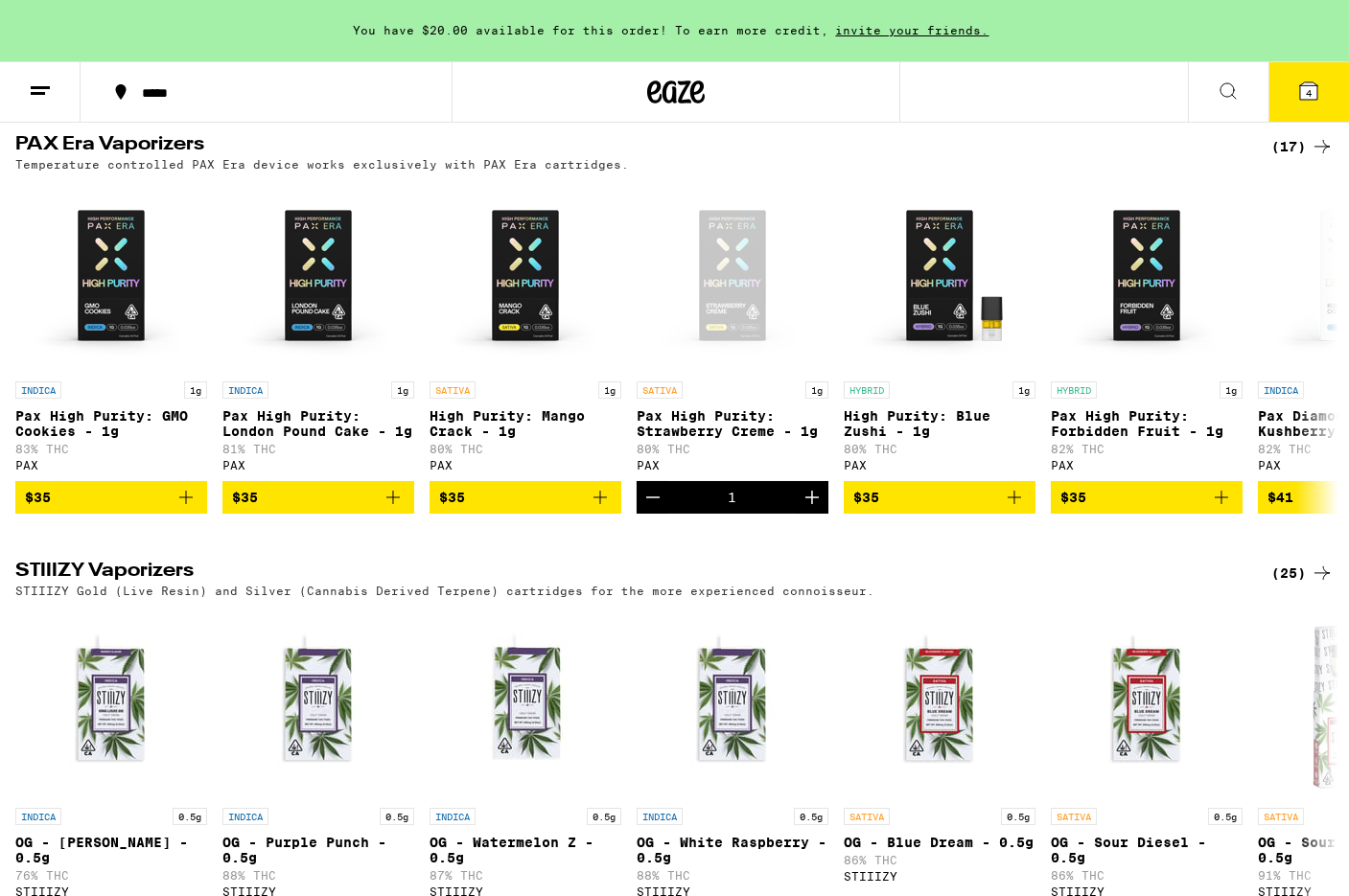
click at [1303, 93] on icon at bounding box center [1309, 91] width 17 height 17
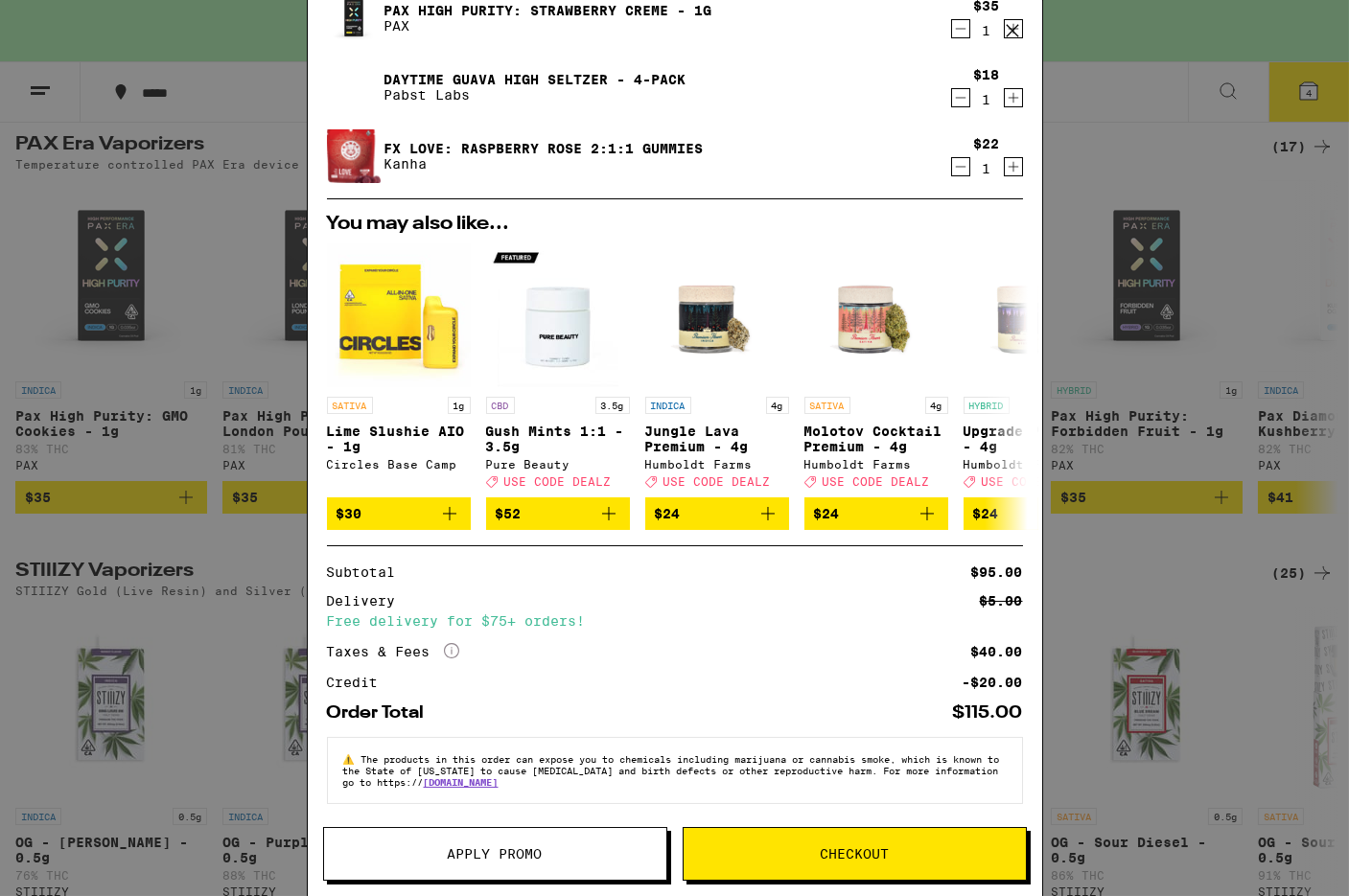
scroll to position [224, 0]
click at [574, 840] on button "Apply Promo" at bounding box center [495, 854] width 344 height 54
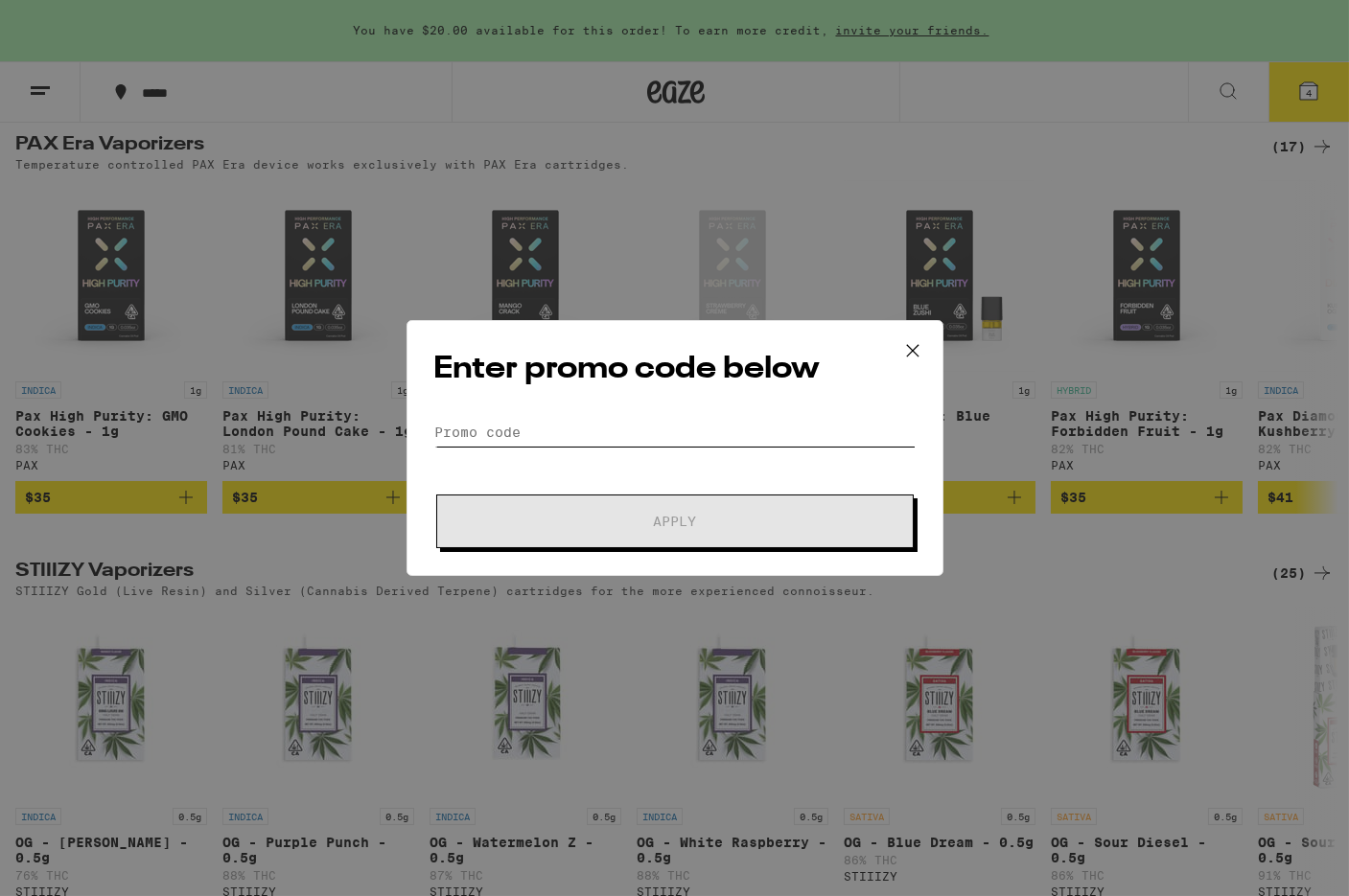
click at [660, 436] on input "Promo Code" at bounding box center [675, 433] width 482 height 29
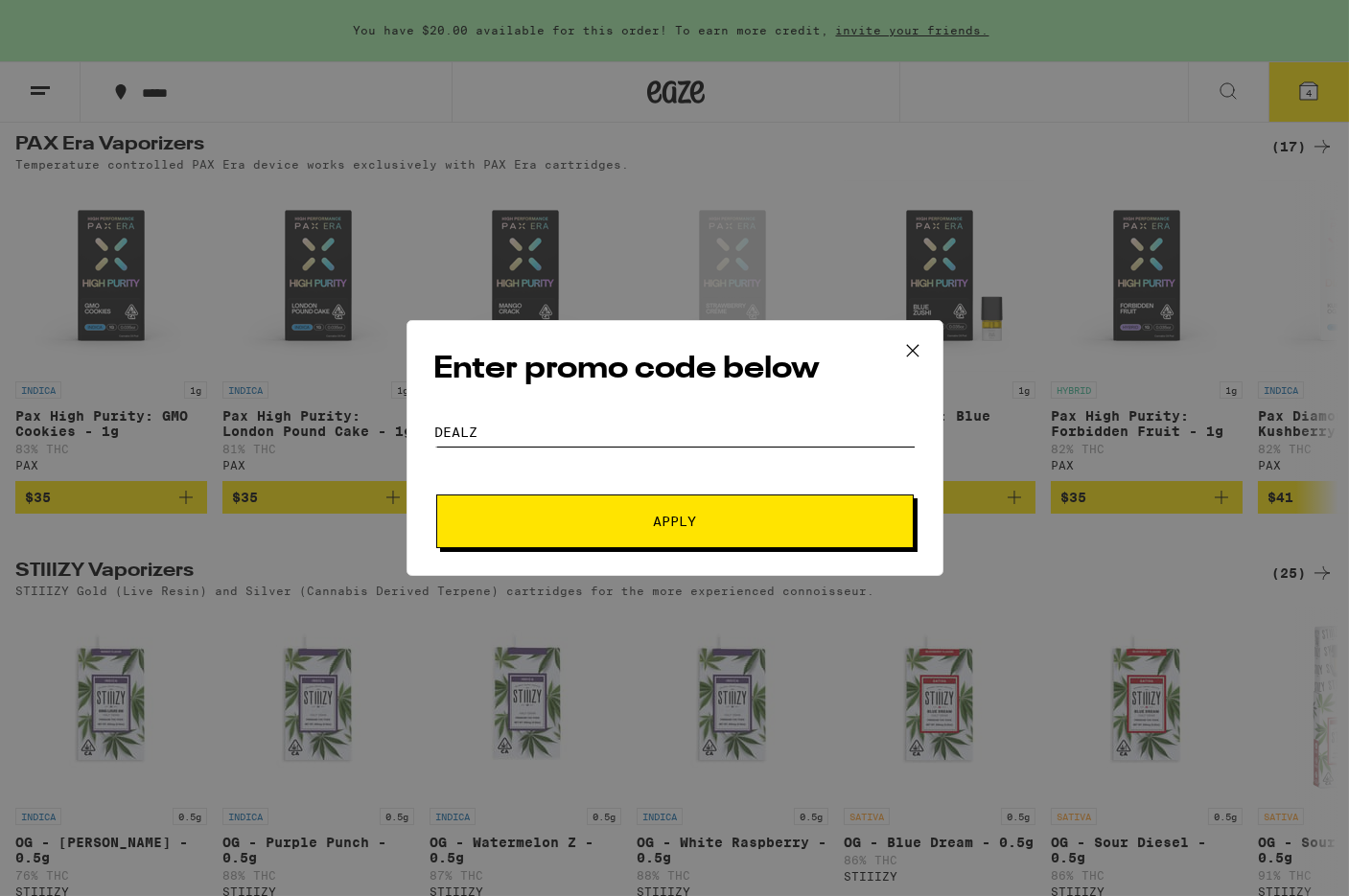
type input "DEALZ"
click at [654, 521] on span "Apply" at bounding box center [674, 521] width 43 height 13
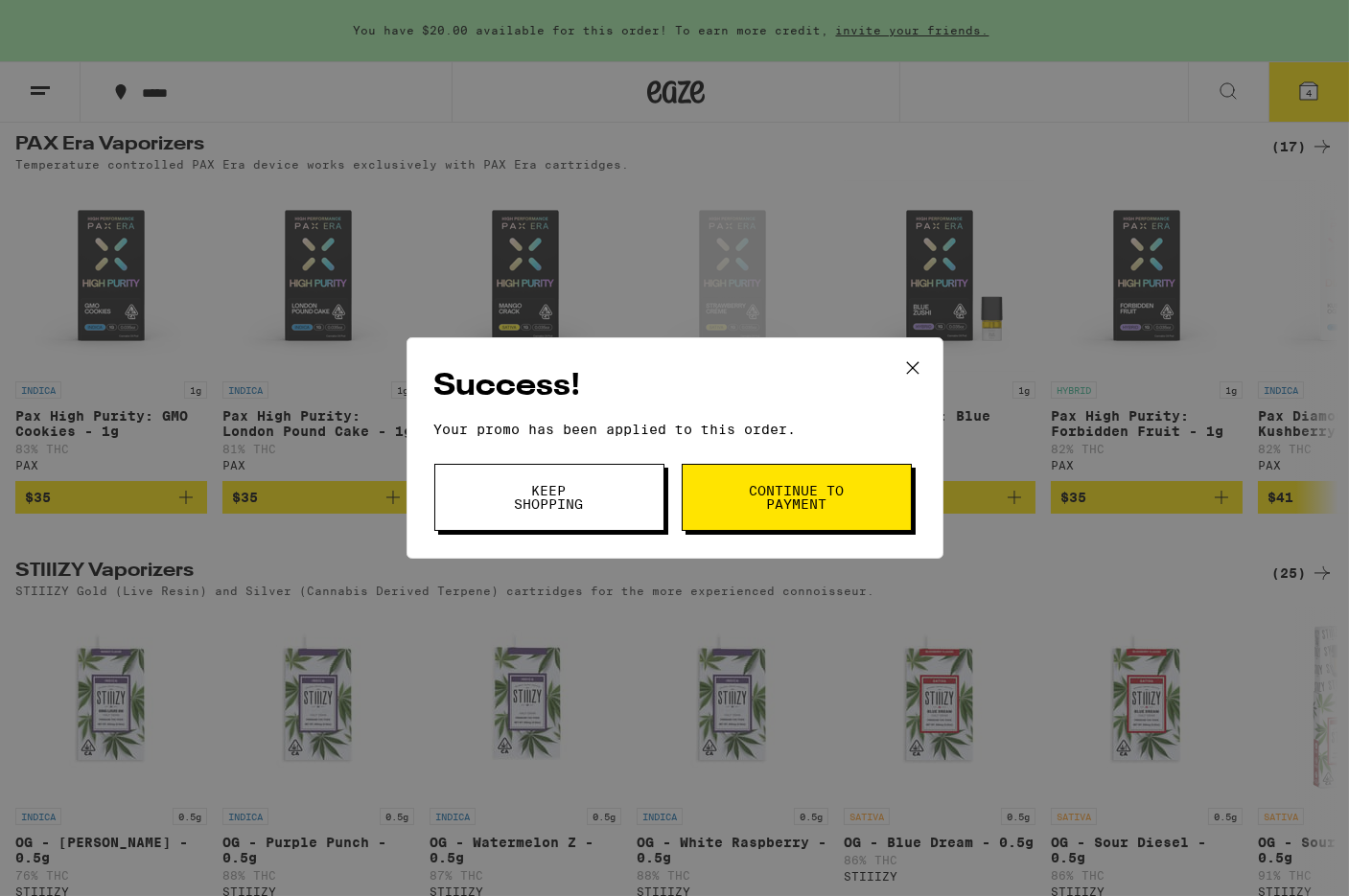
click at [752, 508] on span "Continue to payment" at bounding box center [797, 497] width 98 height 27
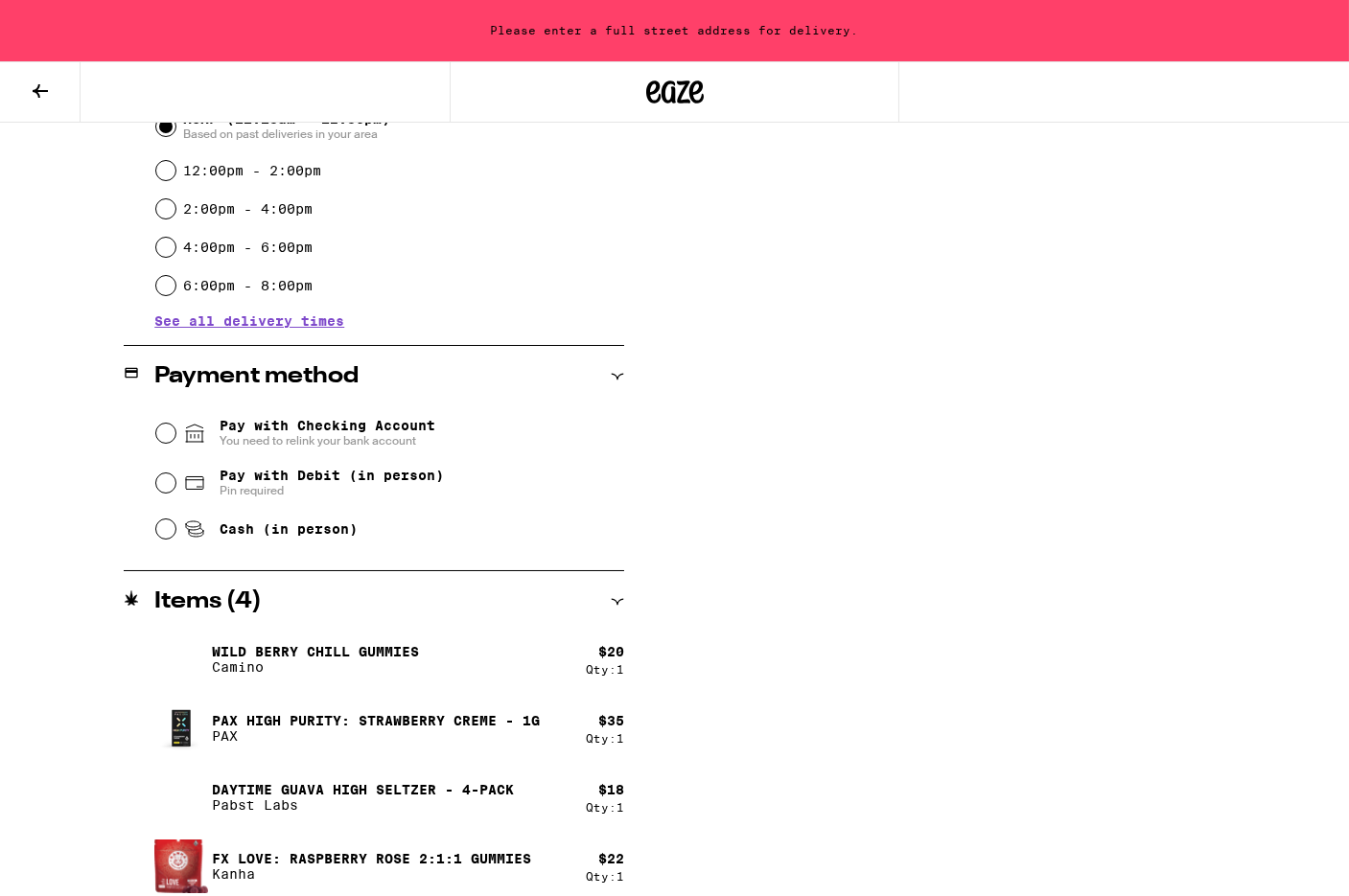
scroll to position [583, 0]
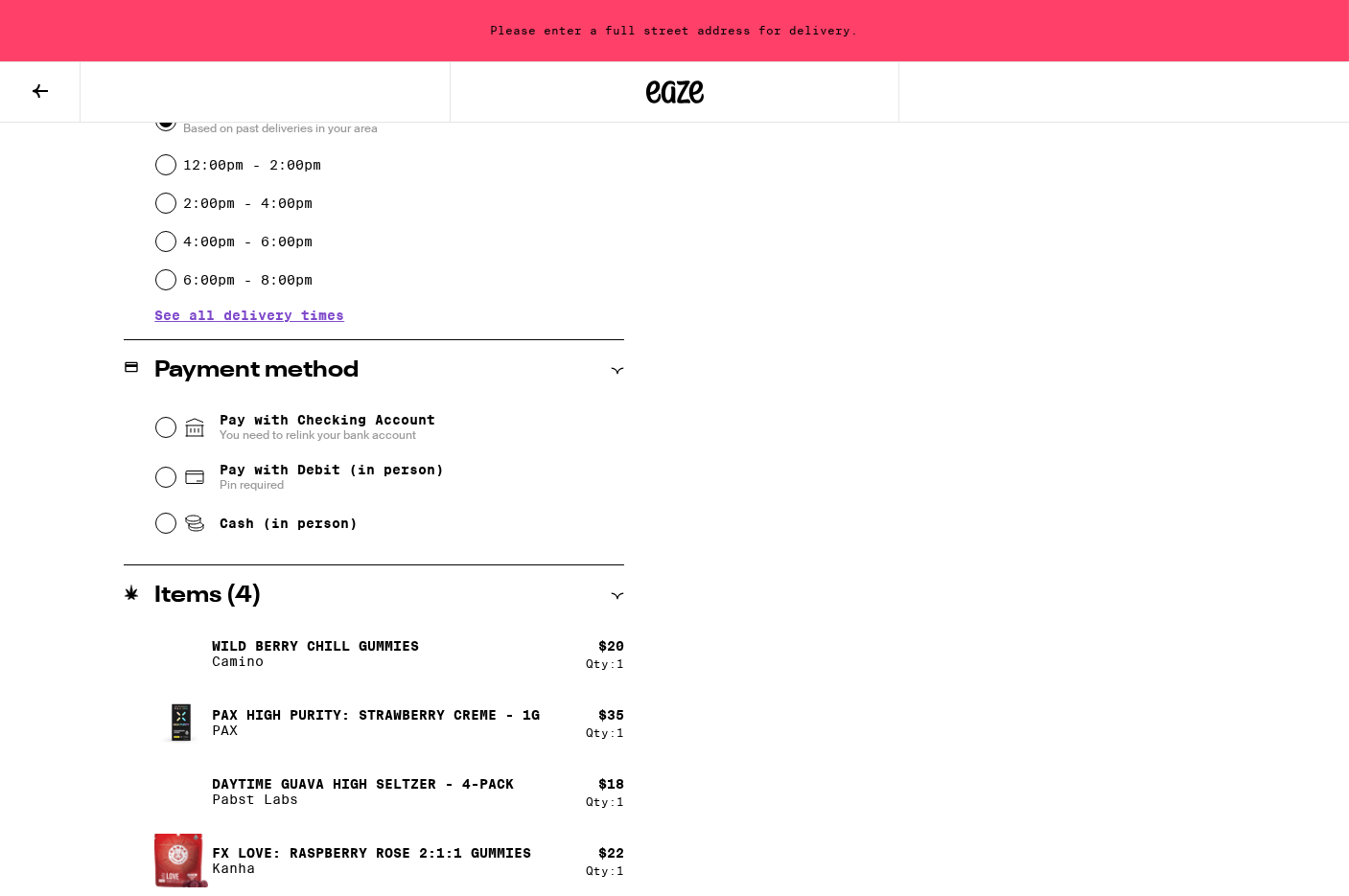
click at [168, 482] on input "Pay with Debit (in person) Pin required" at bounding box center [166, 478] width 19 height 19
radio input "true"
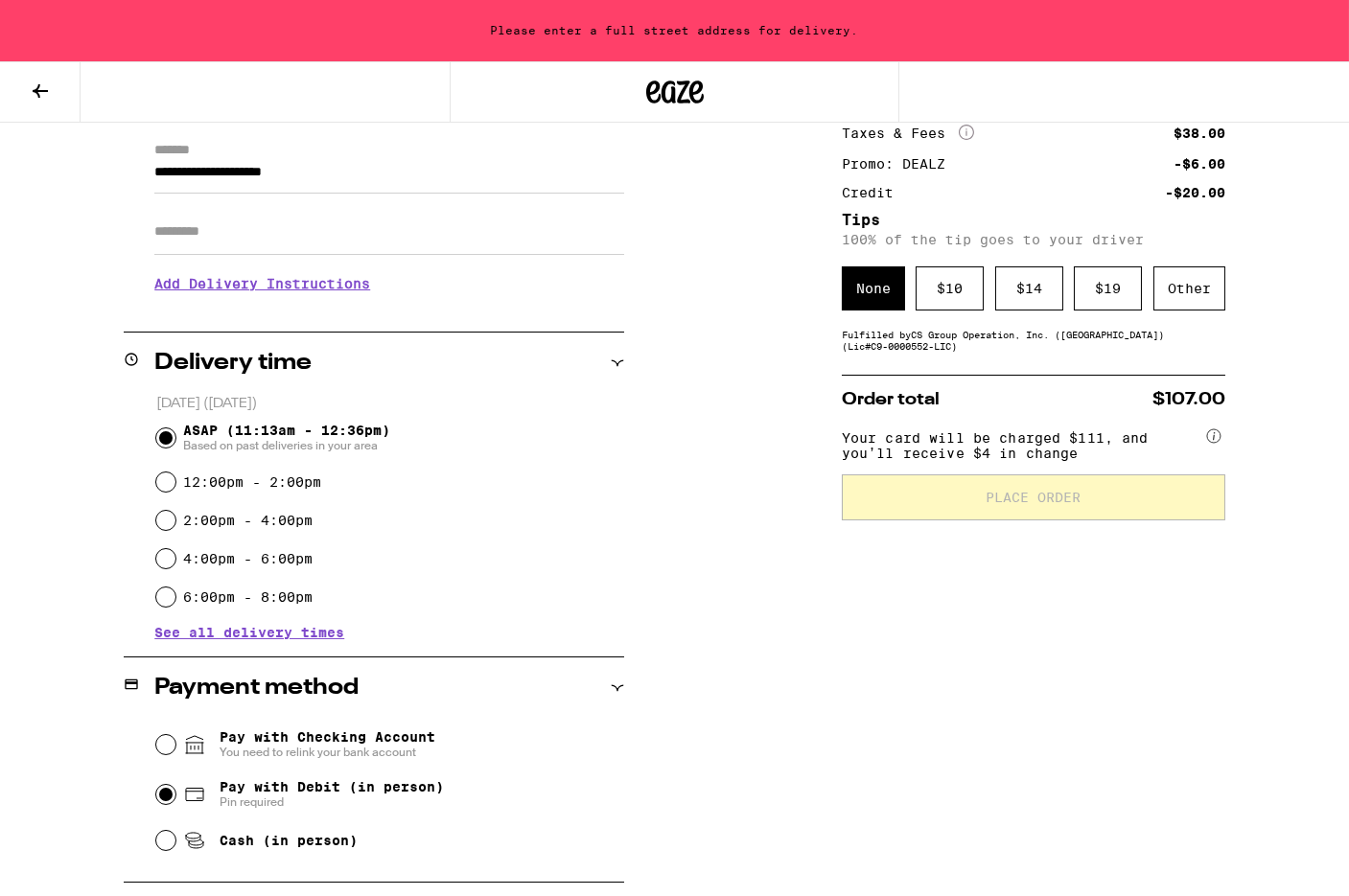
scroll to position [256, 0]
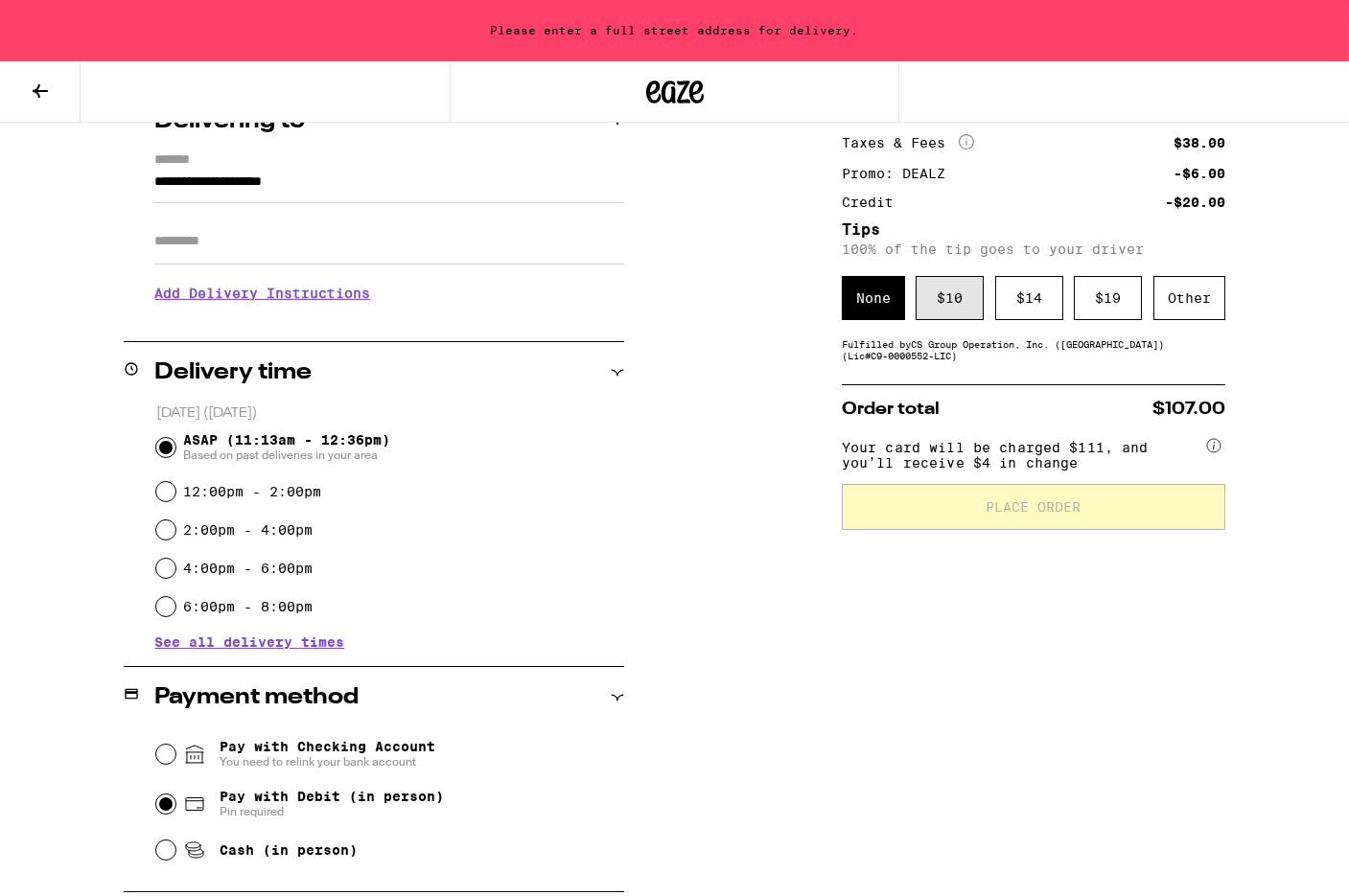
click at [954, 311] on div "$ 10" at bounding box center [949, 298] width 68 height 44
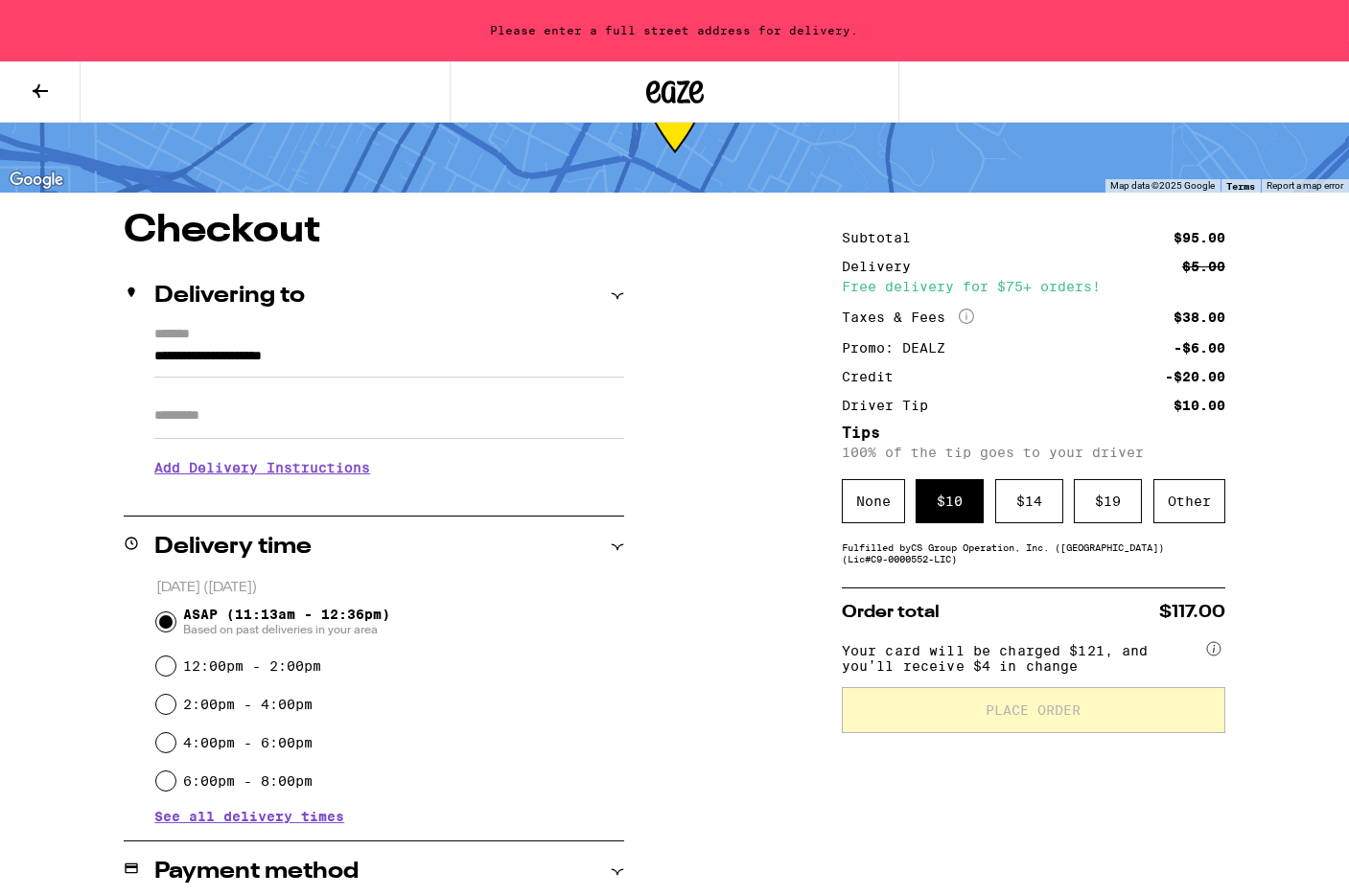
scroll to position [62, 0]
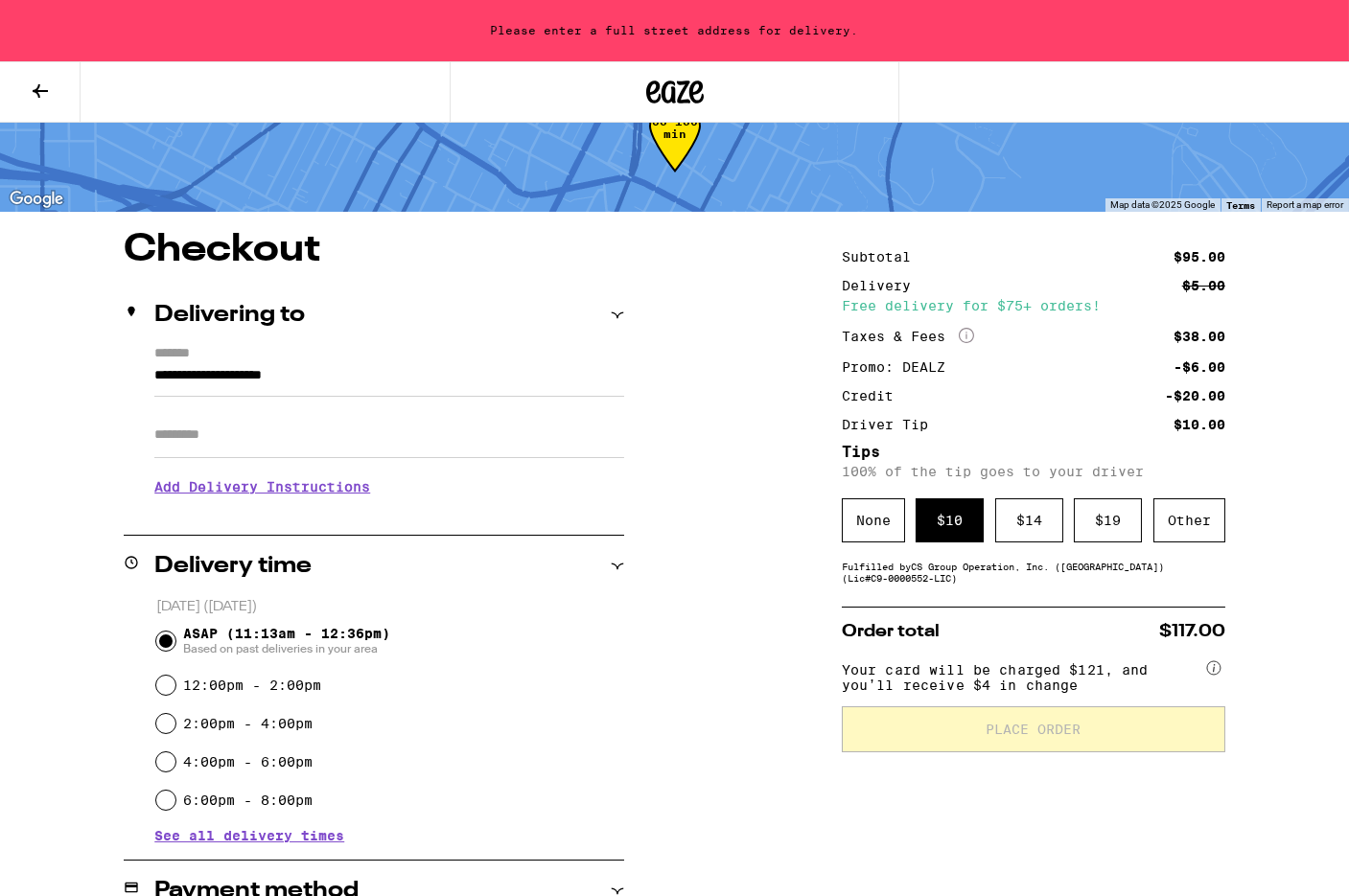
click at [254, 368] on input "**********" at bounding box center [389, 381] width 470 height 33
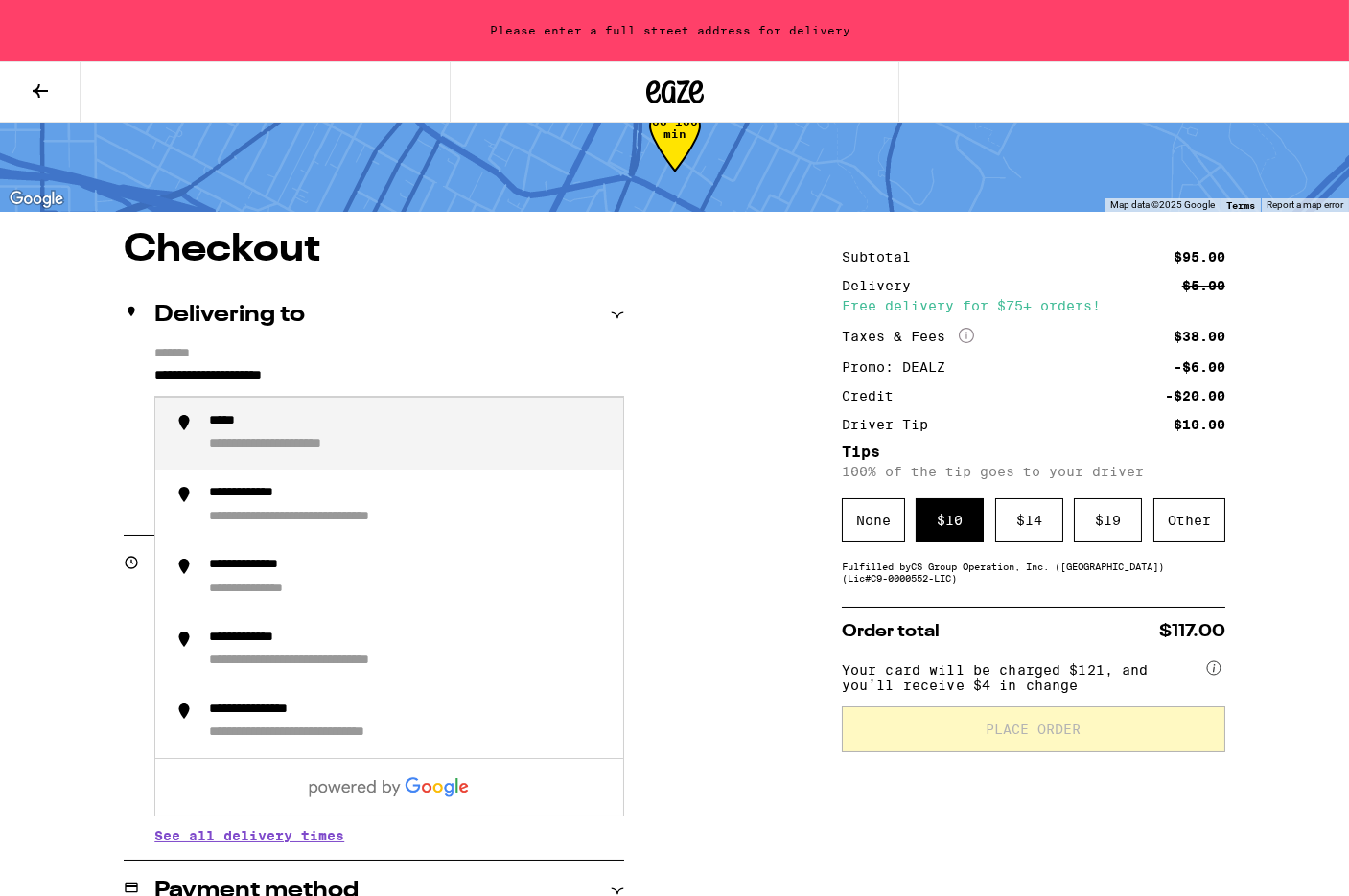
click at [260, 314] on h2 "Delivering to" at bounding box center [230, 315] width 151 height 23
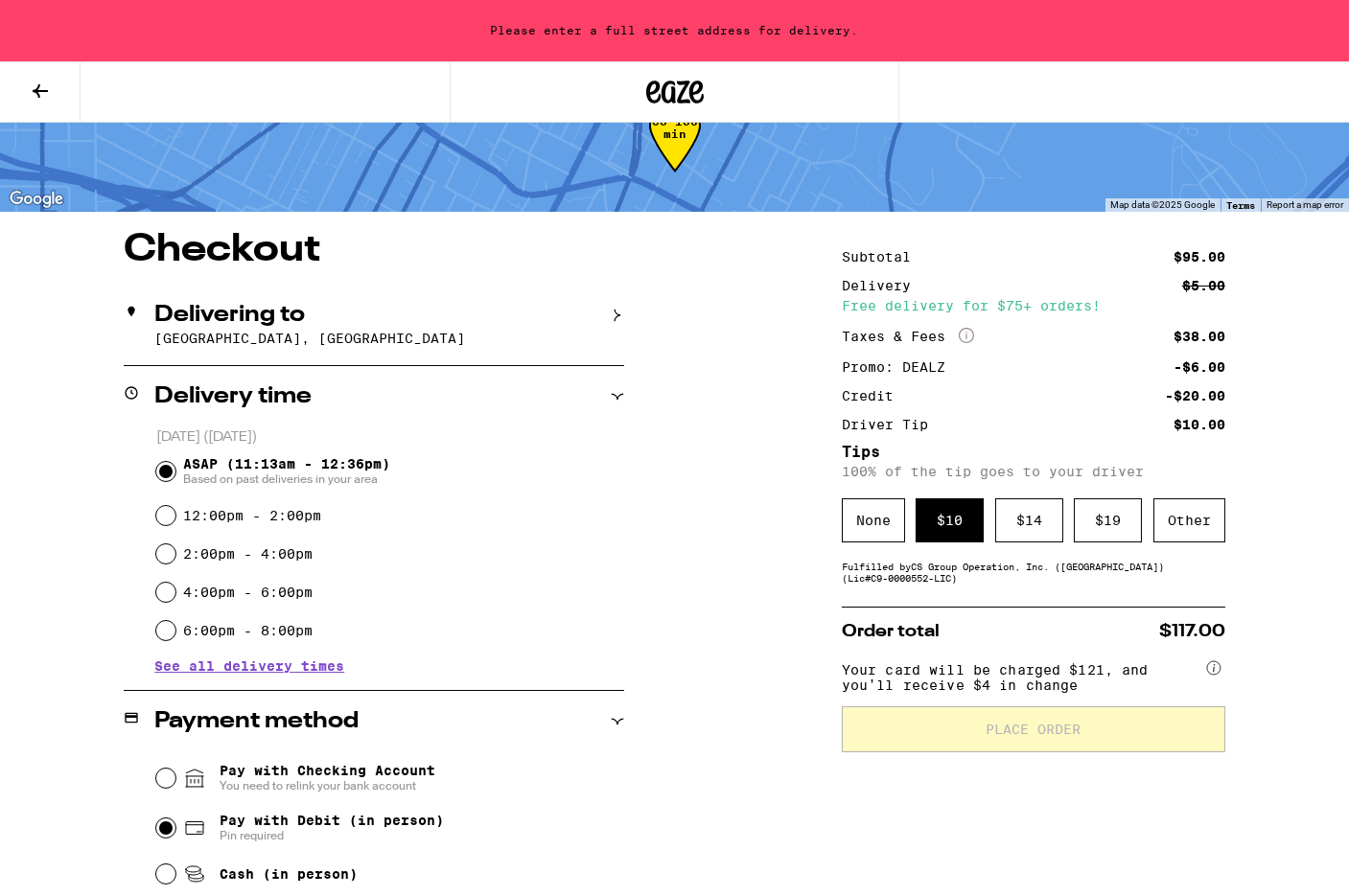
click at [260, 314] on h2 "Delivering to" at bounding box center [230, 315] width 151 height 23
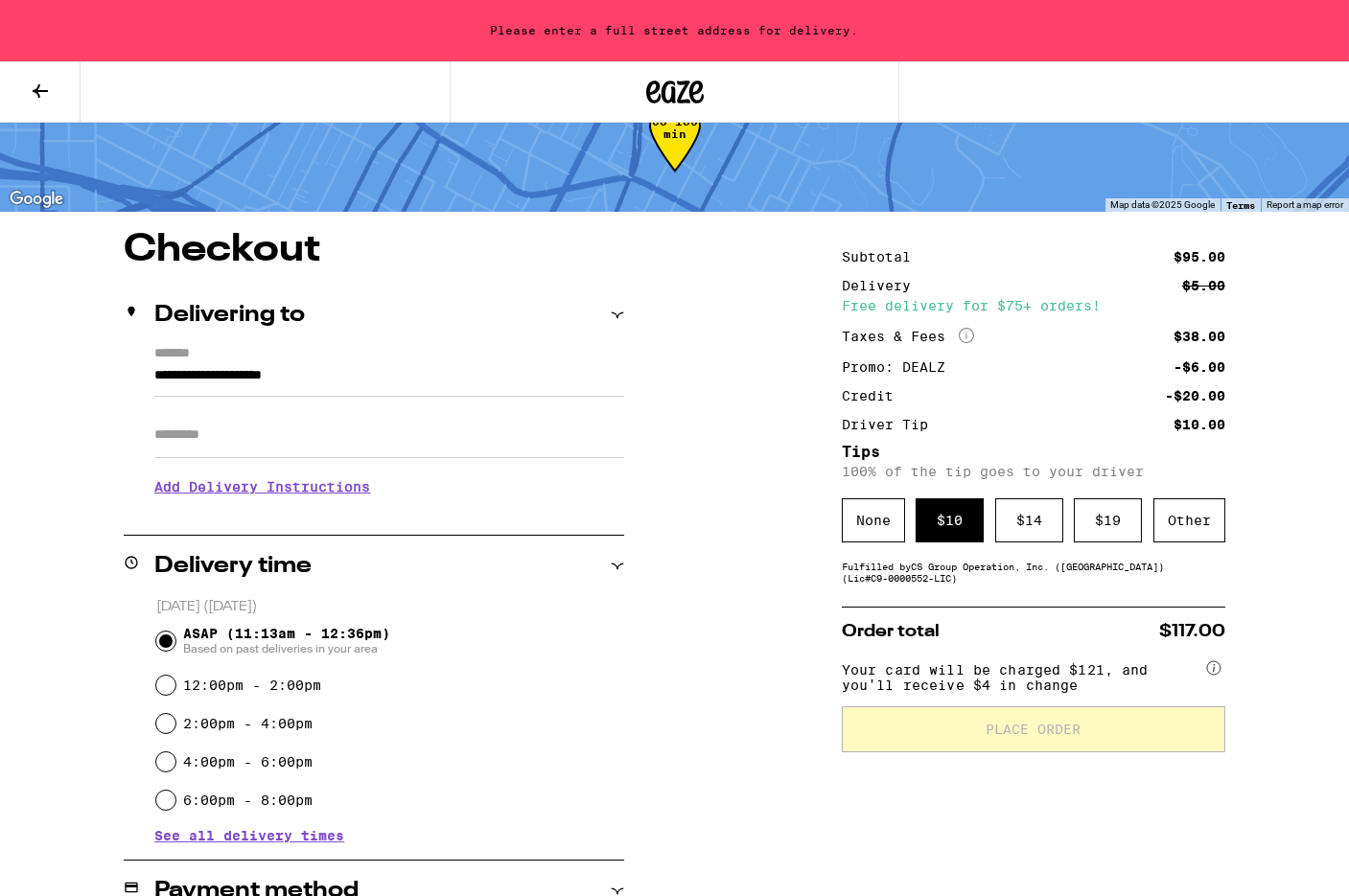
click at [229, 452] on input "Apt/Suite" at bounding box center [389, 436] width 470 height 46
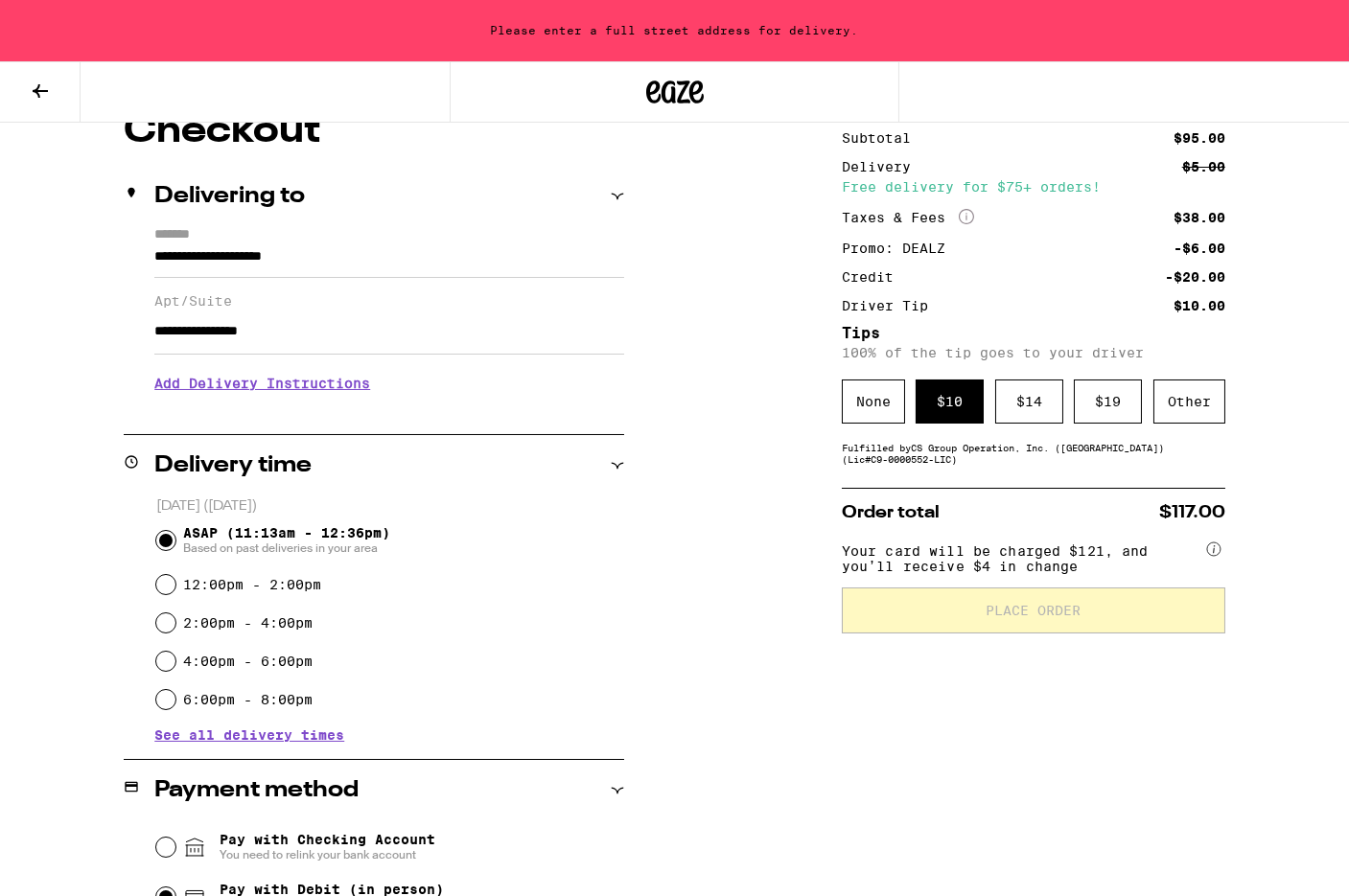
scroll to position [181, 0]
type input "**********"
click at [314, 256] on input "**********" at bounding box center [389, 261] width 470 height 33
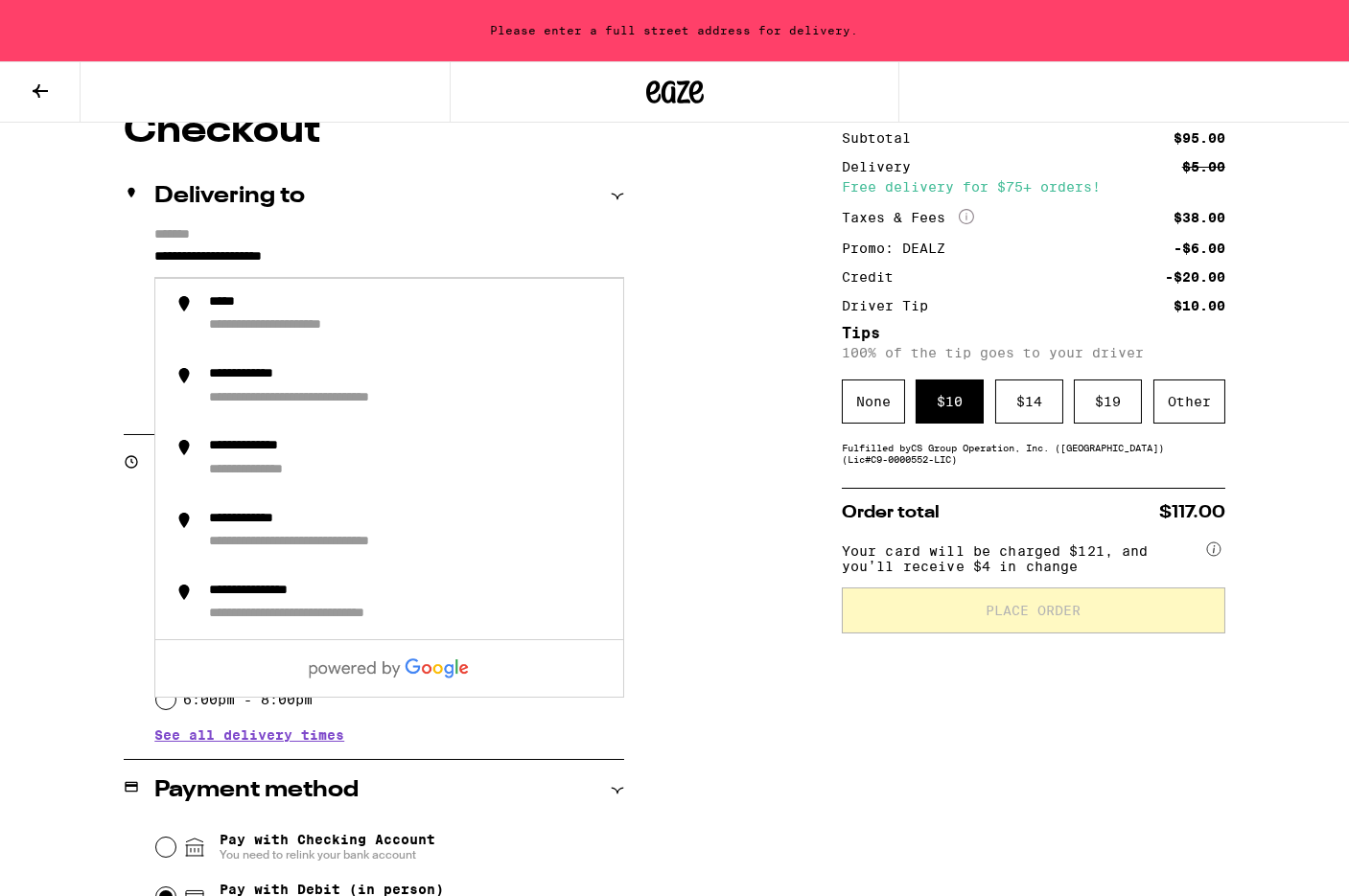
click at [105, 325] on div "**********" at bounding box center [674, 718] width 1349 height 1211
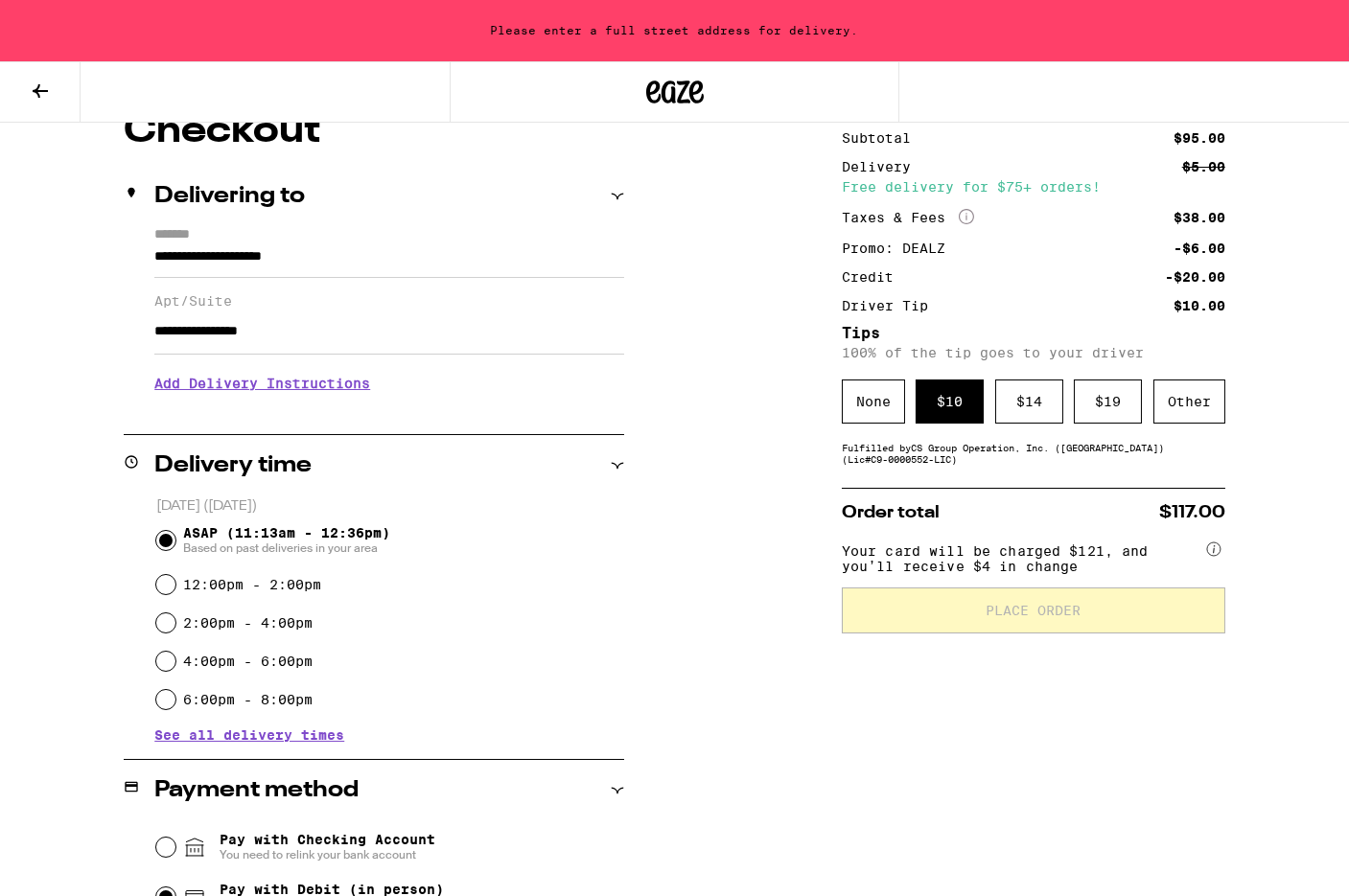
click at [213, 342] on input "**********" at bounding box center [389, 332] width 470 height 46
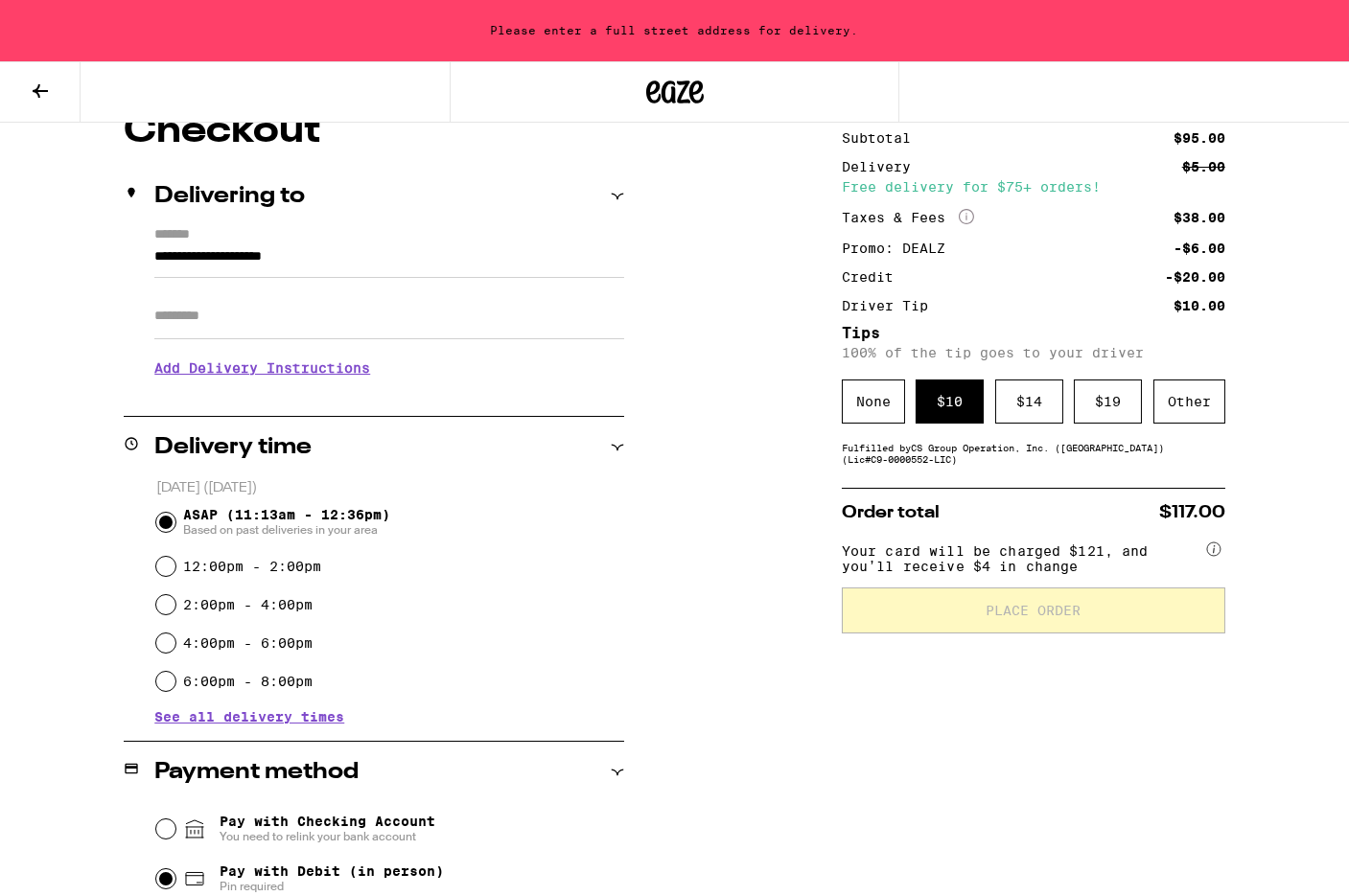
click at [241, 262] on input "**********" at bounding box center [389, 261] width 470 height 33
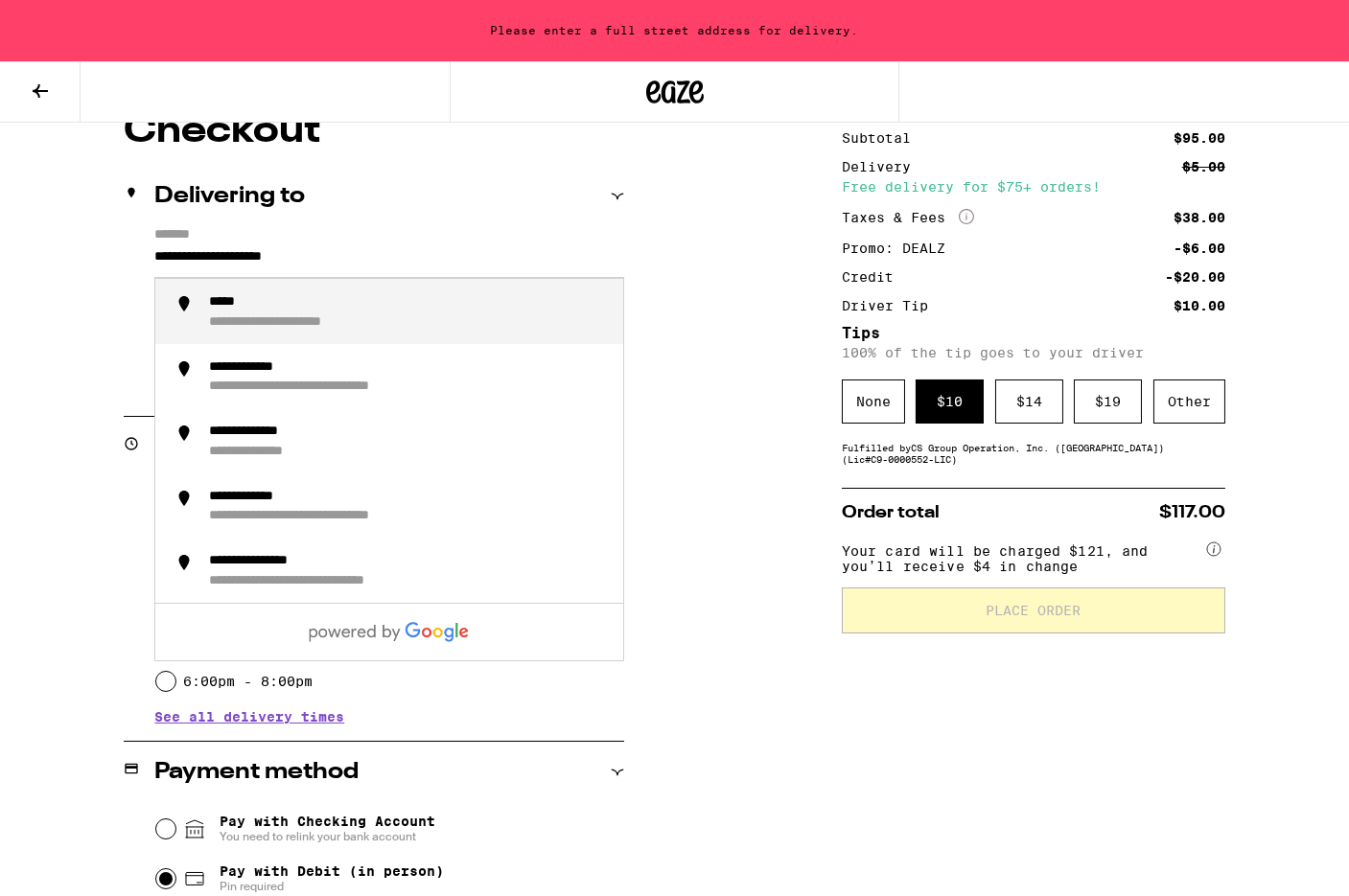
click at [241, 262] on input "**********" at bounding box center [389, 261] width 470 height 33
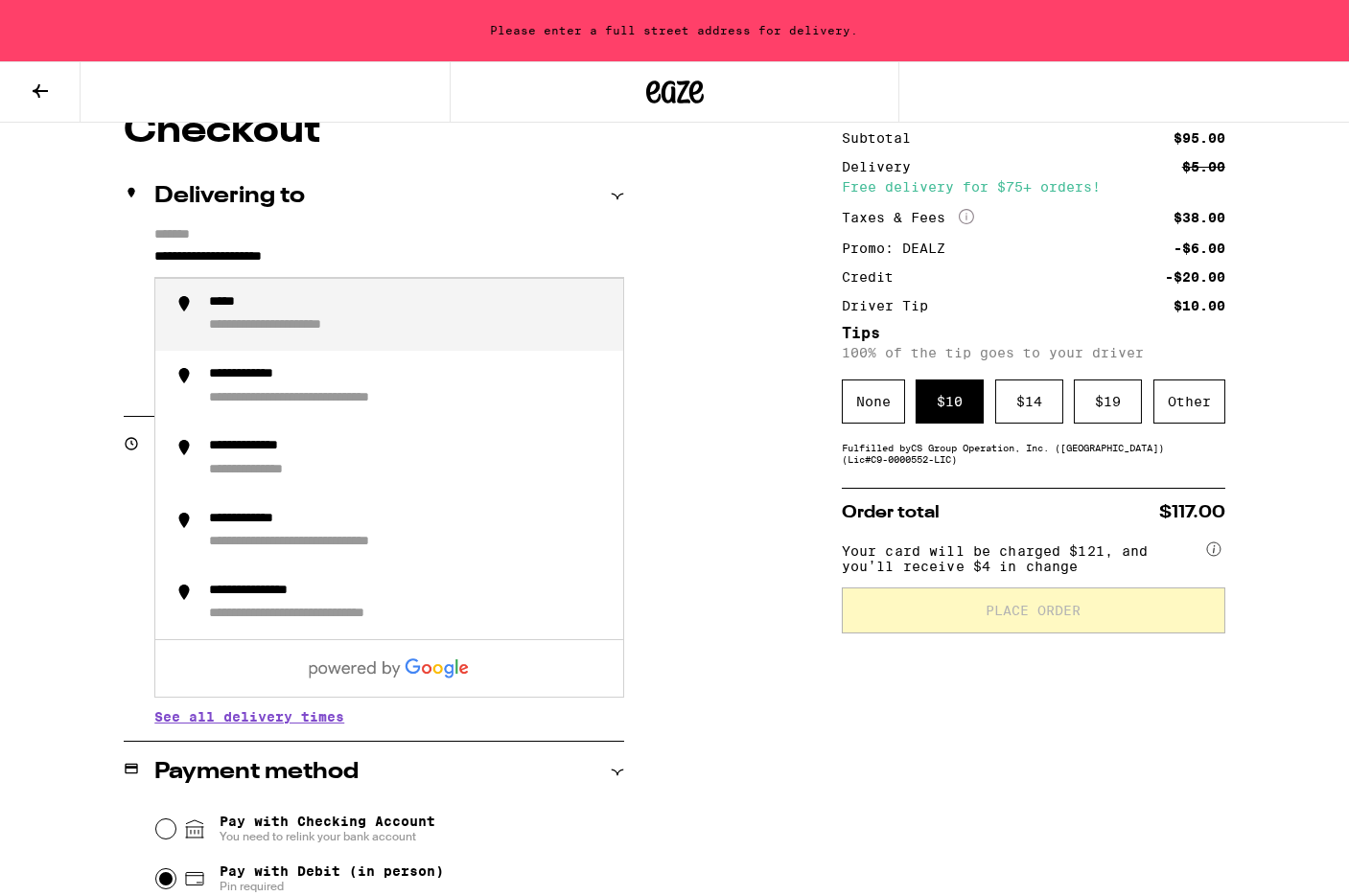
click at [241, 262] on input "**********" at bounding box center [389, 261] width 470 height 33
click at [380, 318] on div "**********" at bounding box center [408, 314] width 399 height 41
type input "**********"
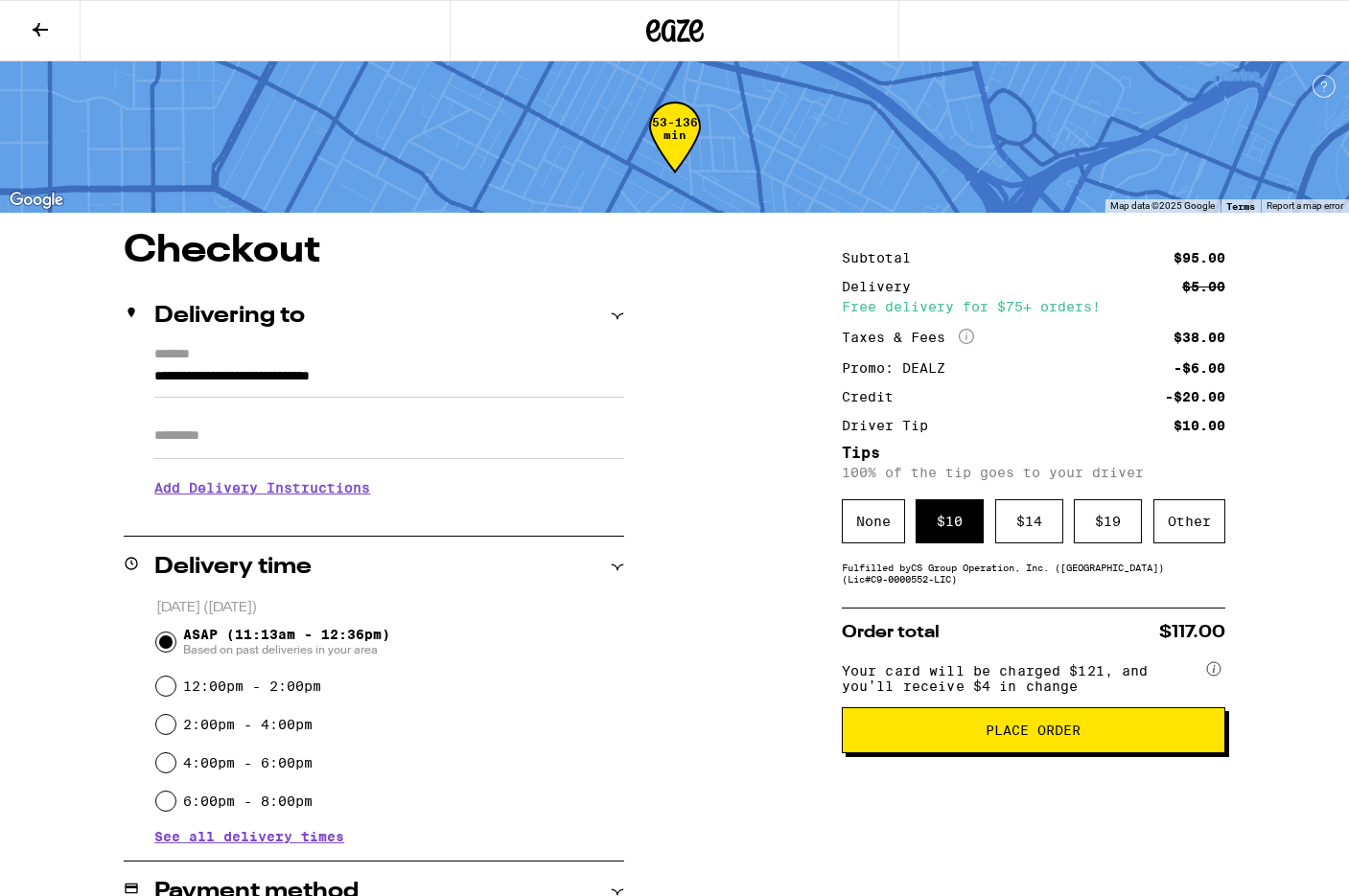
scroll to position [0, 0]
click at [1037, 737] on span "Place Order" at bounding box center [1033, 731] width 95 height 13
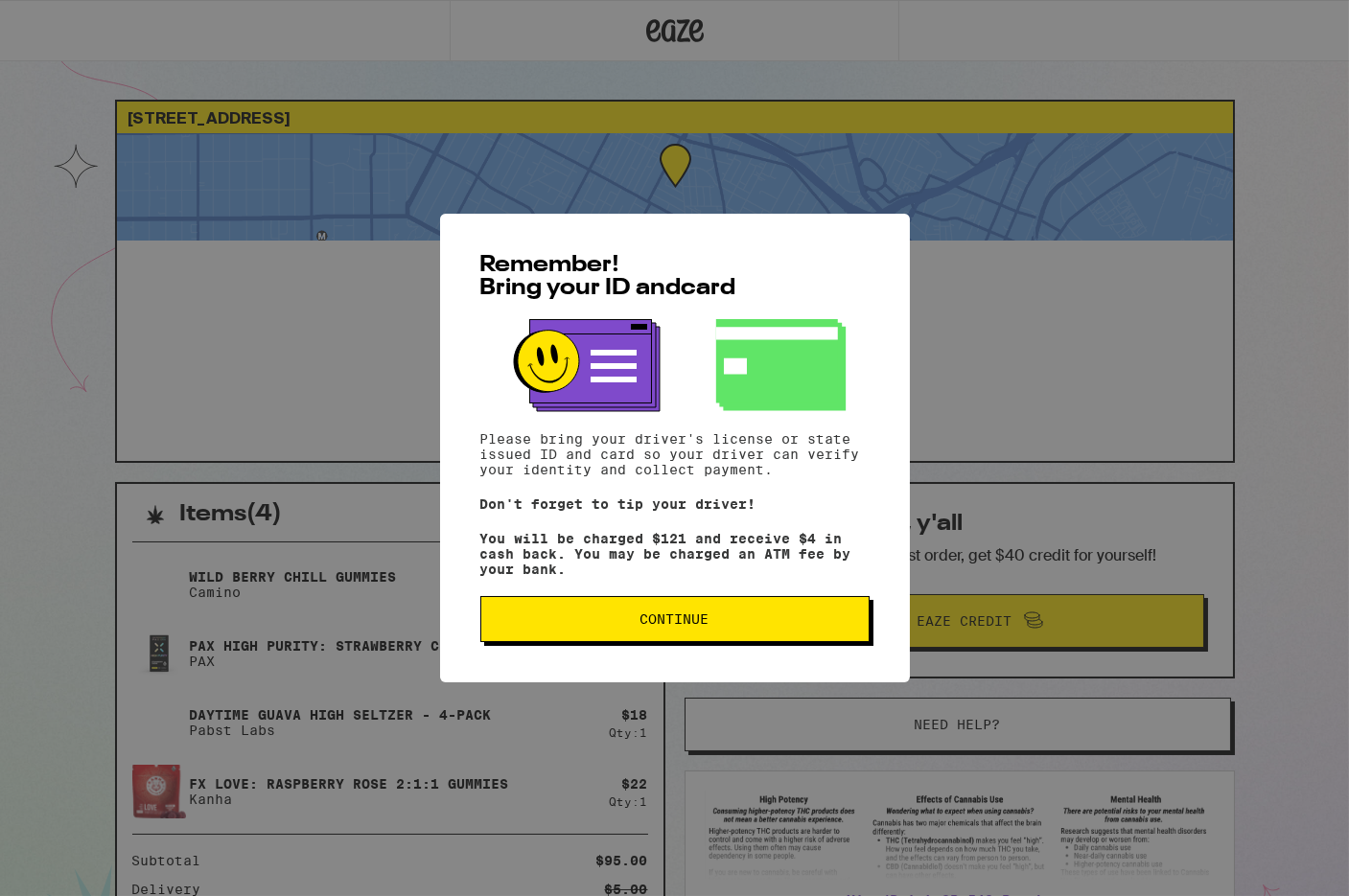
click at [812, 626] on span "Continue" at bounding box center [674, 619] width 357 height 13
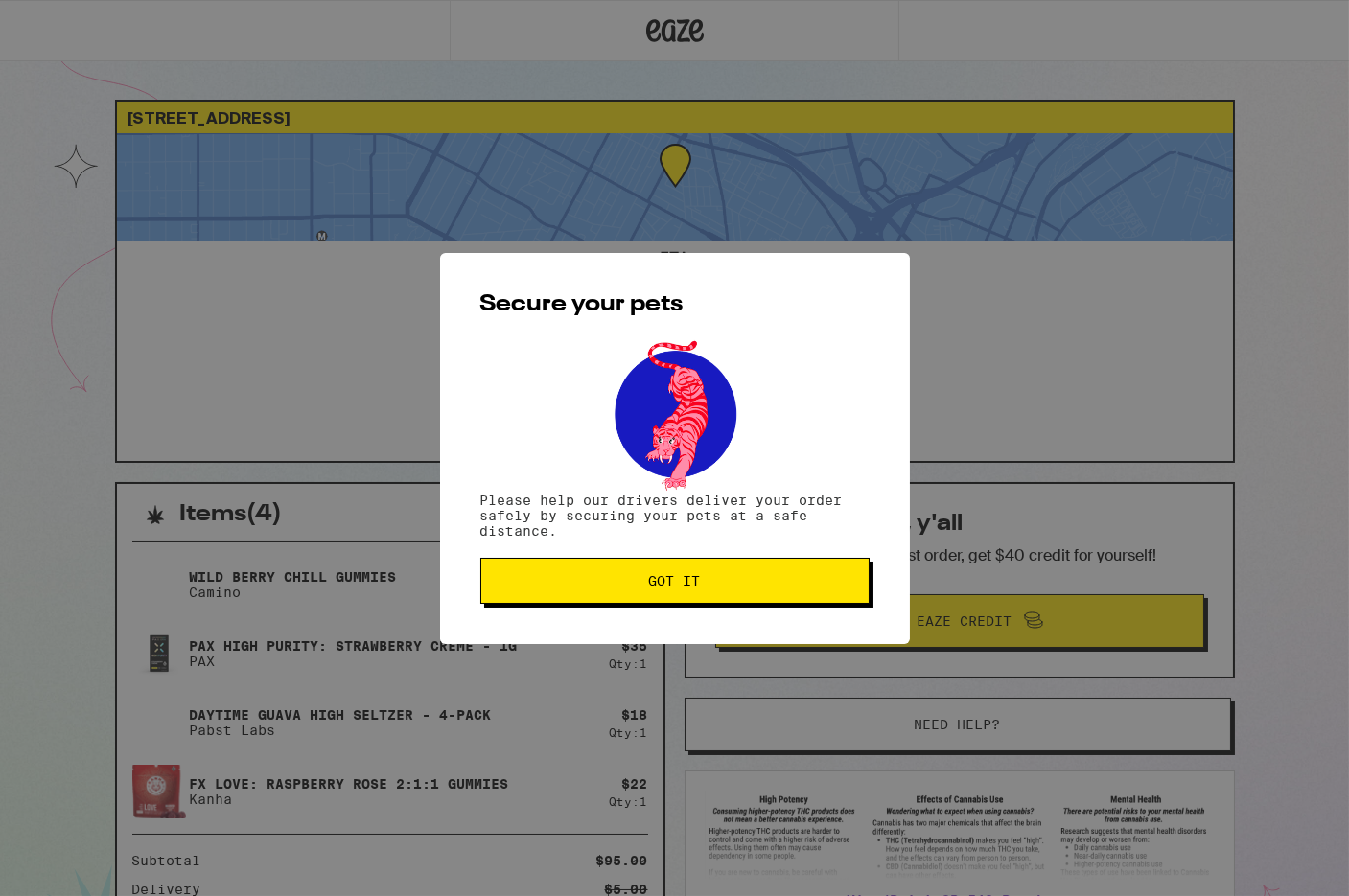
click at [791, 583] on span "Got it" at bounding box center [674, 581] width 357 height 13
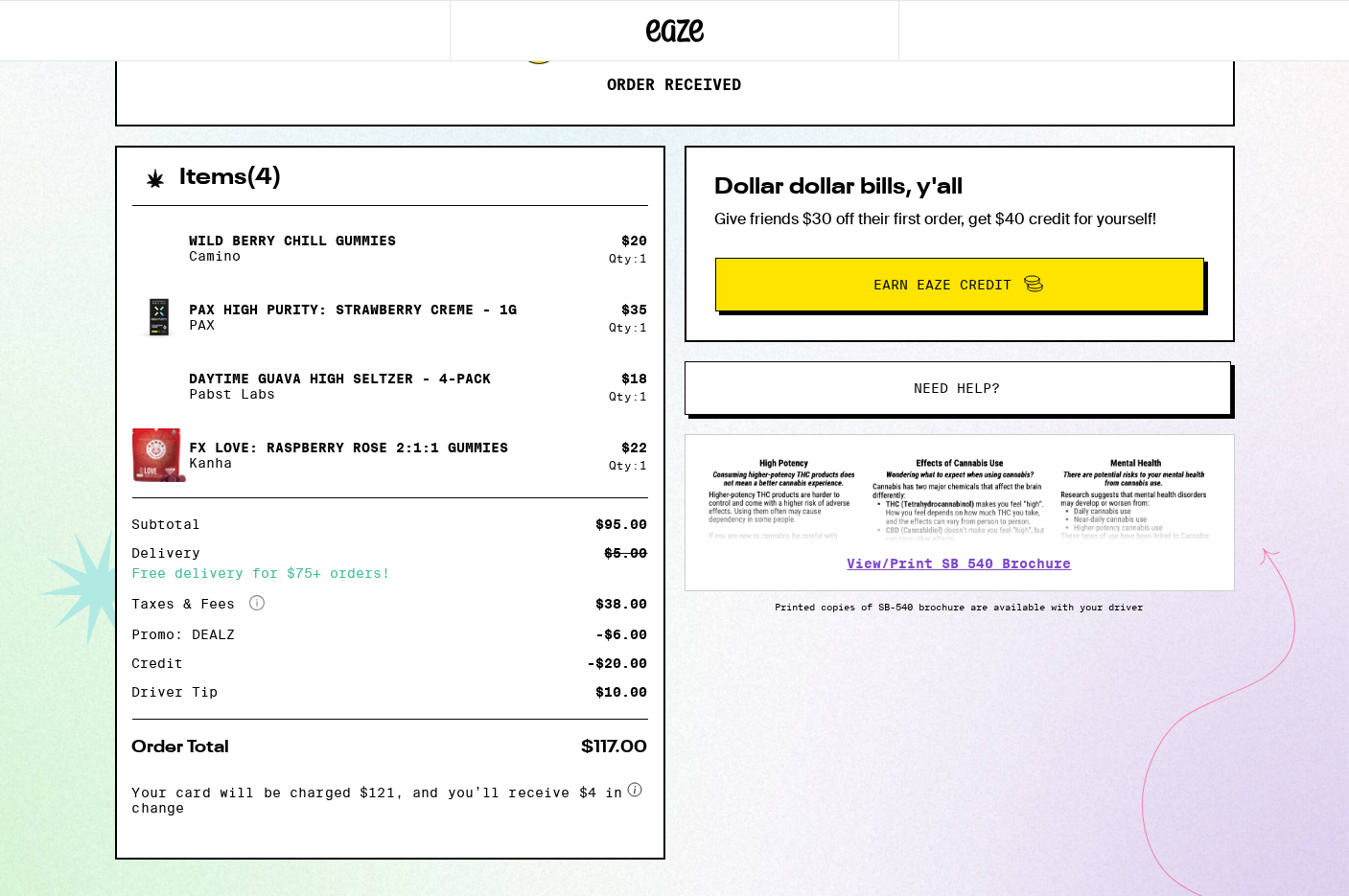
scroll to position [337, 0]
